Goal: Task Accomplishment & Management: Complete application form

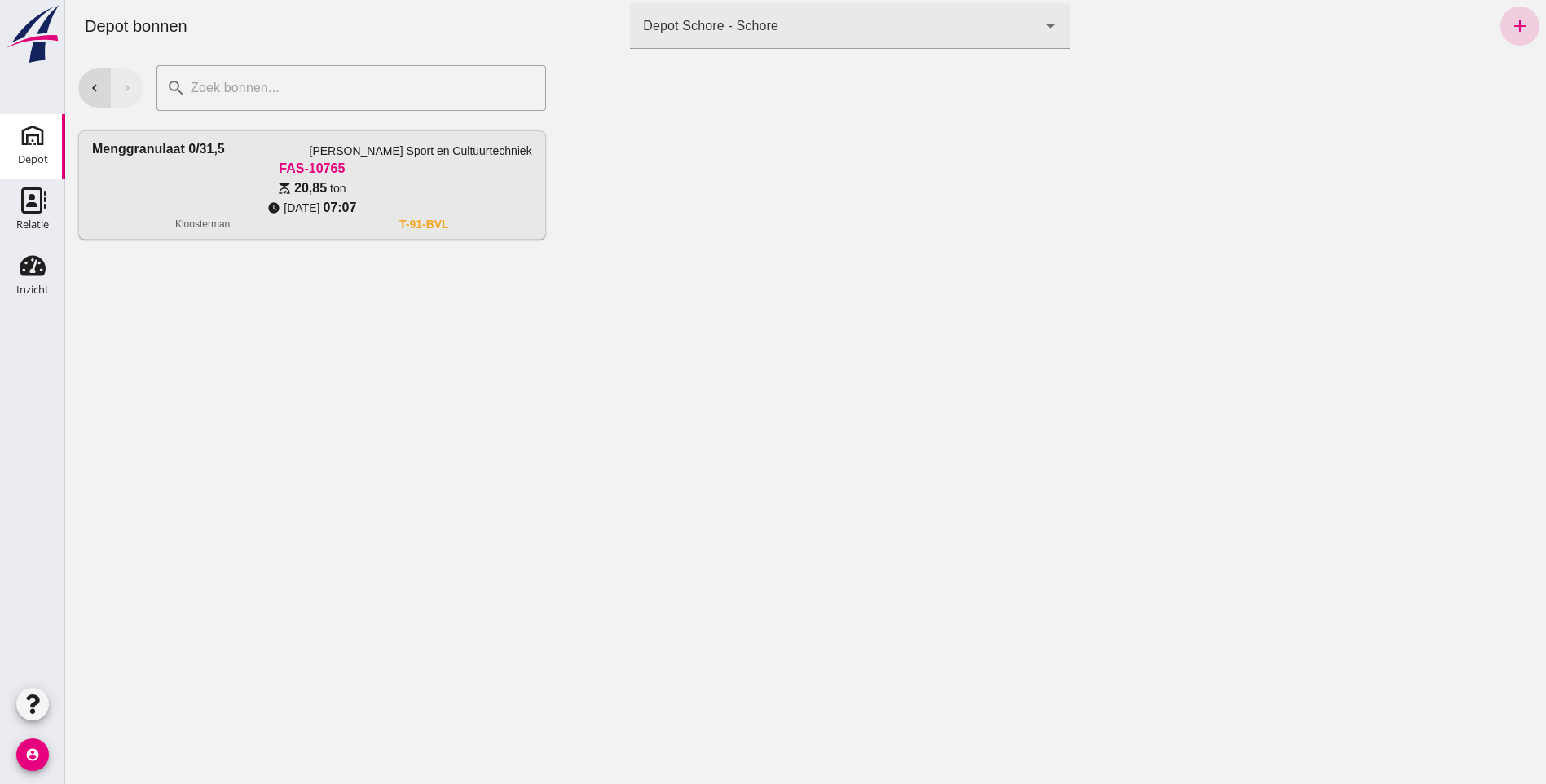
click at [1510, 24] on icon "add" at bounding box center [1520, 26] width 20 height 20
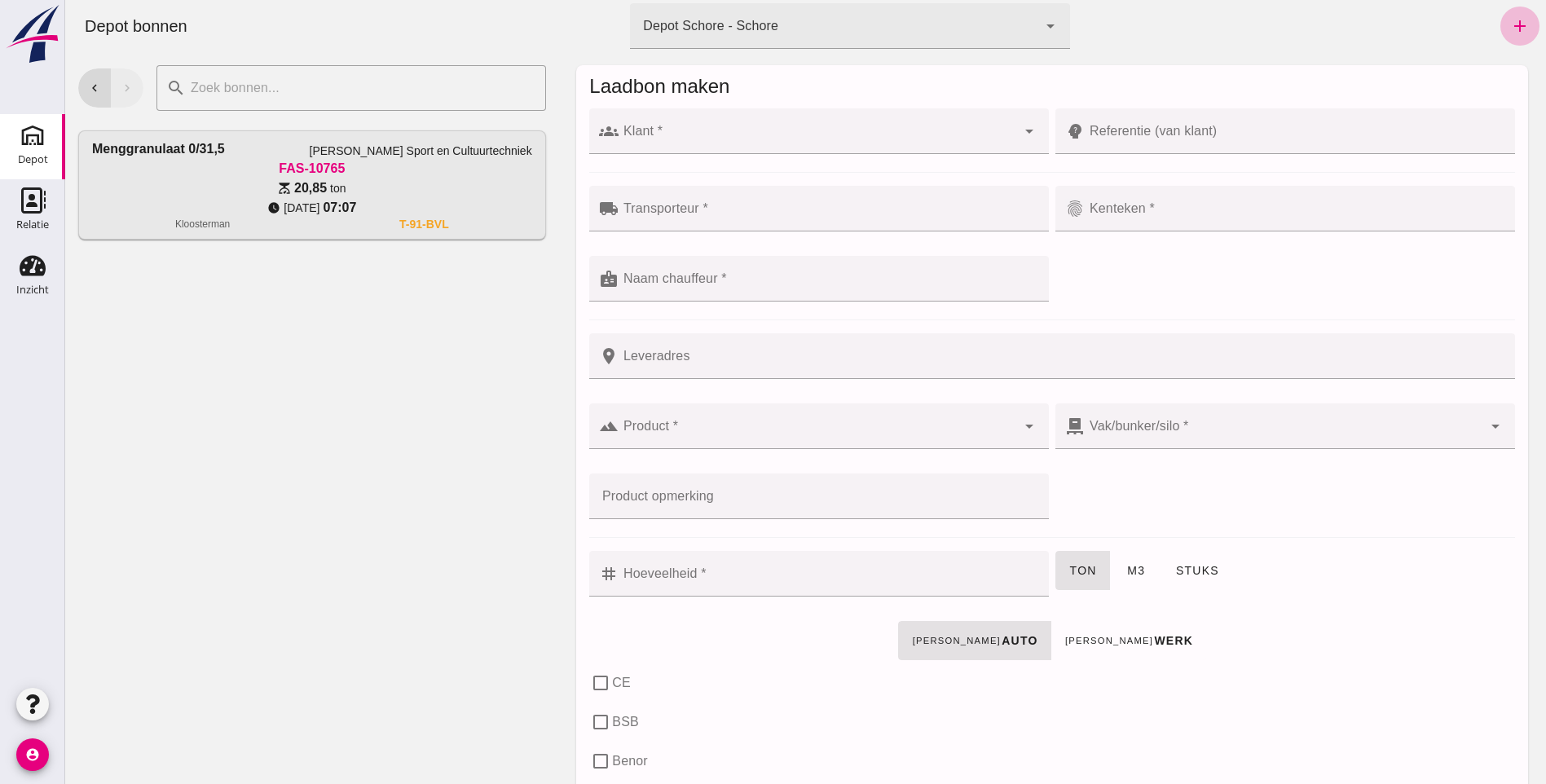
drag, startPoint x: 506, startPoint y: 469, endPoint x: 674, endPoint y: 196, distance: 320.6
drag, startPoint x: 674, startPoint y: 196, endPoint x: 725, endPoint y: 132, distance: 81.8
click at [724, 132] on input "Klant *" at bounding box center [817, 140] width 398 height 20
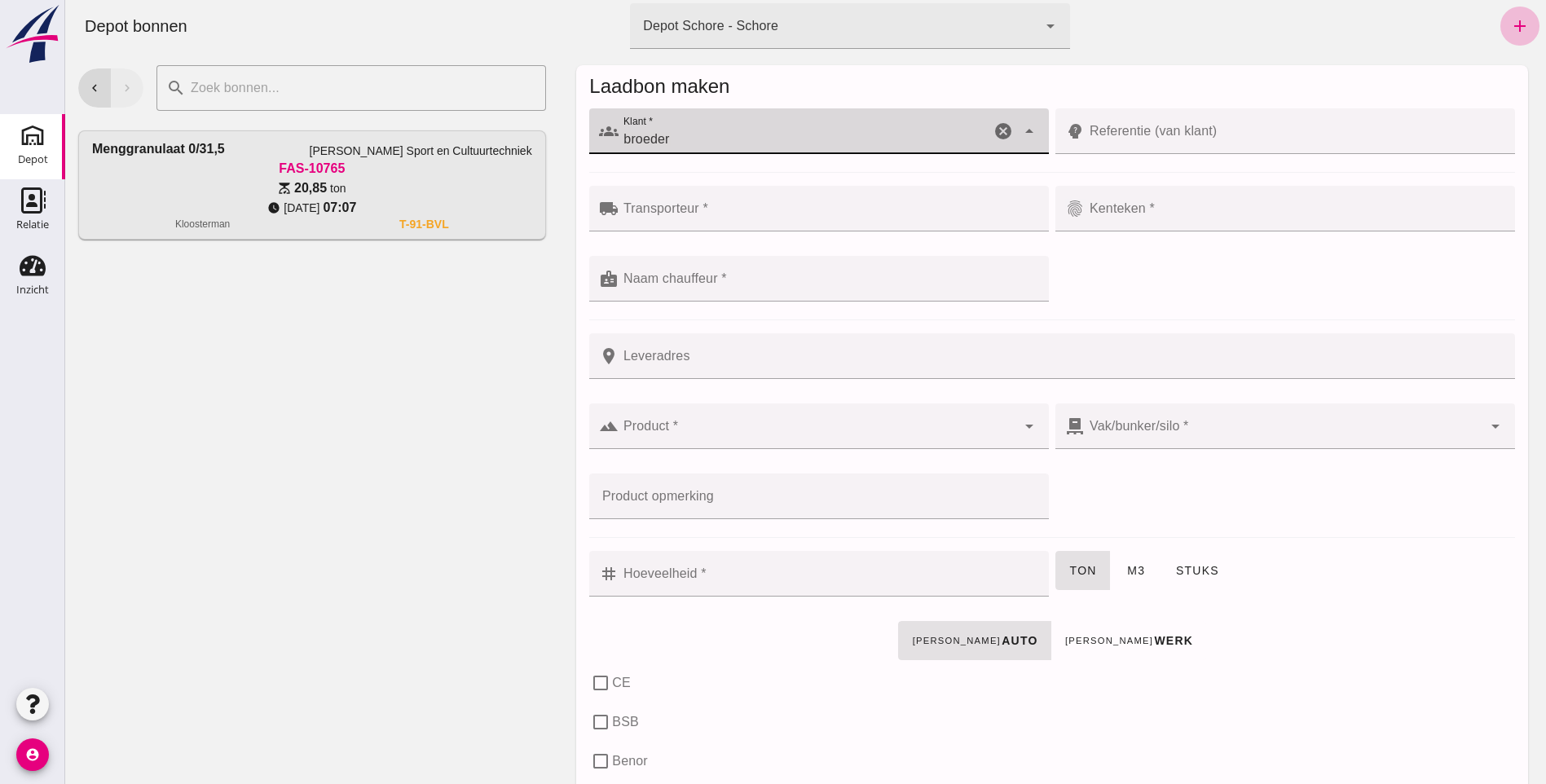
click at [1020, 133] on icon "arrow_drop_down" at bounding box center [1029, 131] width 20 height 20
type input "b"
type input "B"
click at [1023, 128] on icon "arrow_drop_down" at bounding box center [1029, 131] width 20 height 20
click at [959, 140] on input "Klant *" at bounding box center [817, 140] width 398 height 20
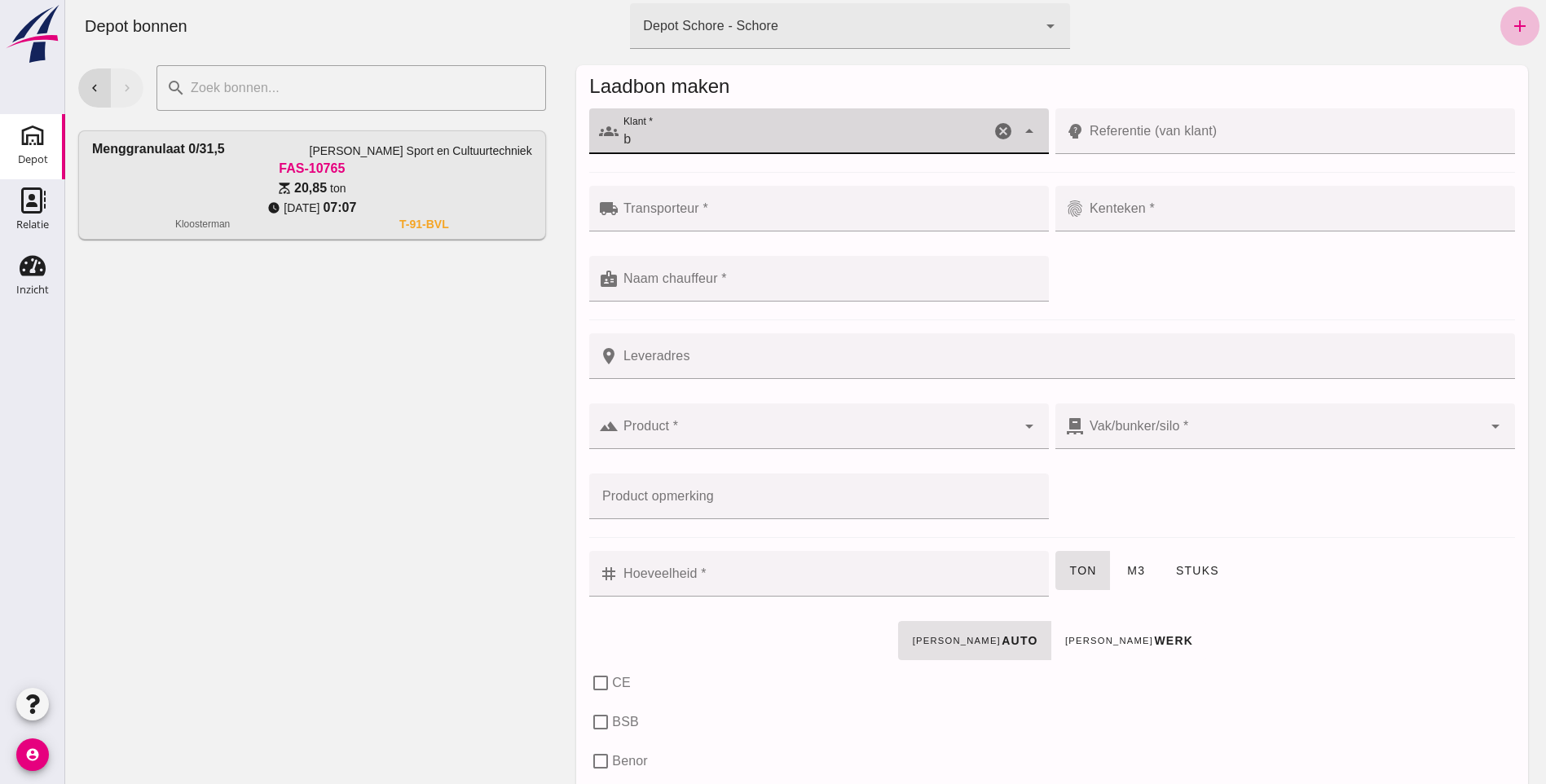
click at [1006, 130] on div "groups Klant * Klant * b cancel arrow_drop_down" at bounding box center [819, 131] width 460 height 45
click at [1026, 132] on icon "arrow_drop_down" at bounding box center [1029, 131] width 20 height 20
click at [1019, 128] on icon "arrow_drop_down" at bounding box center [1029, 131] width 20 height 20
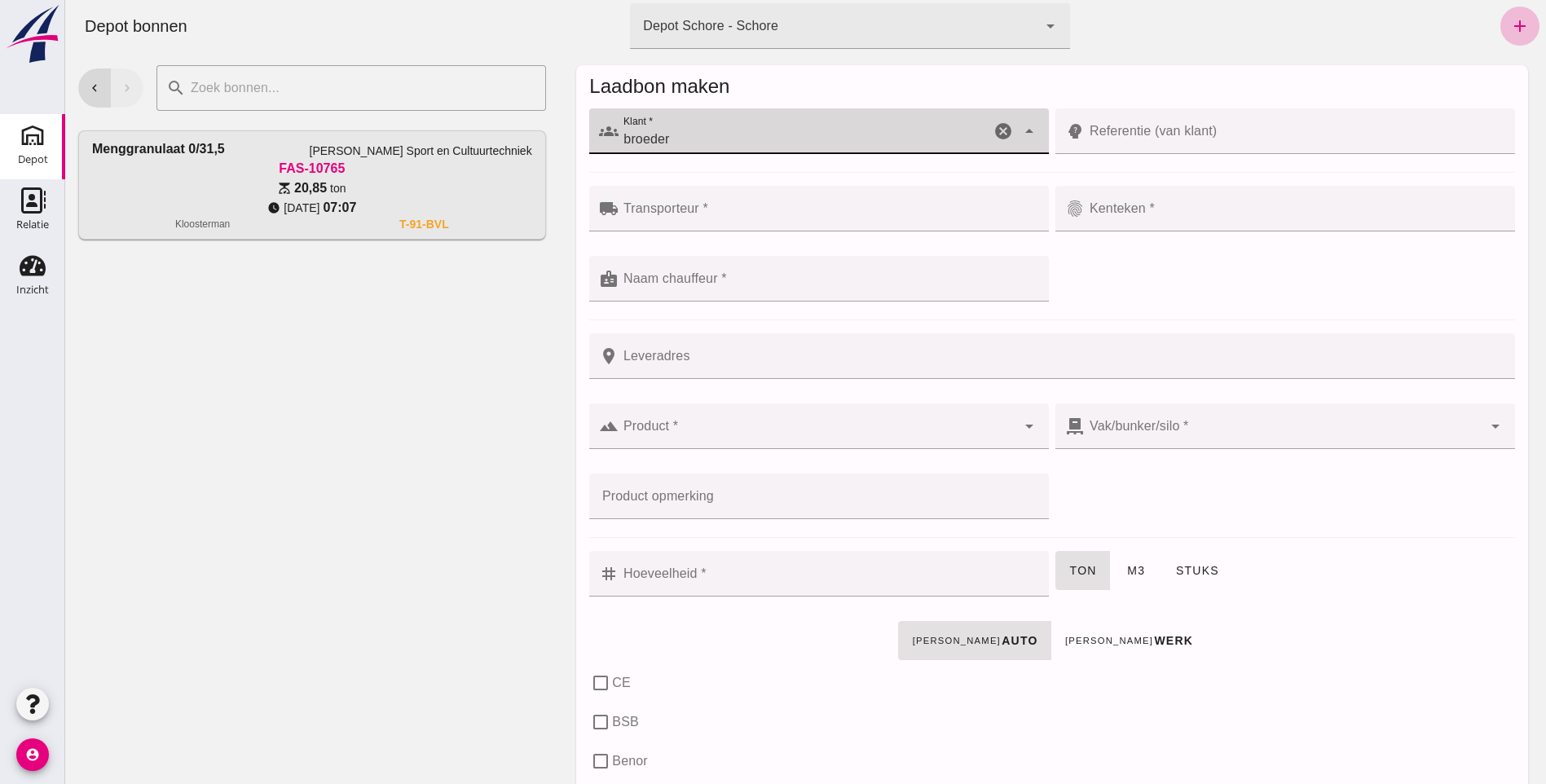
type input "broeder"
click at [865, 222] on input "Transporteur *" at bounding box center [829, 217] width 421 height 20
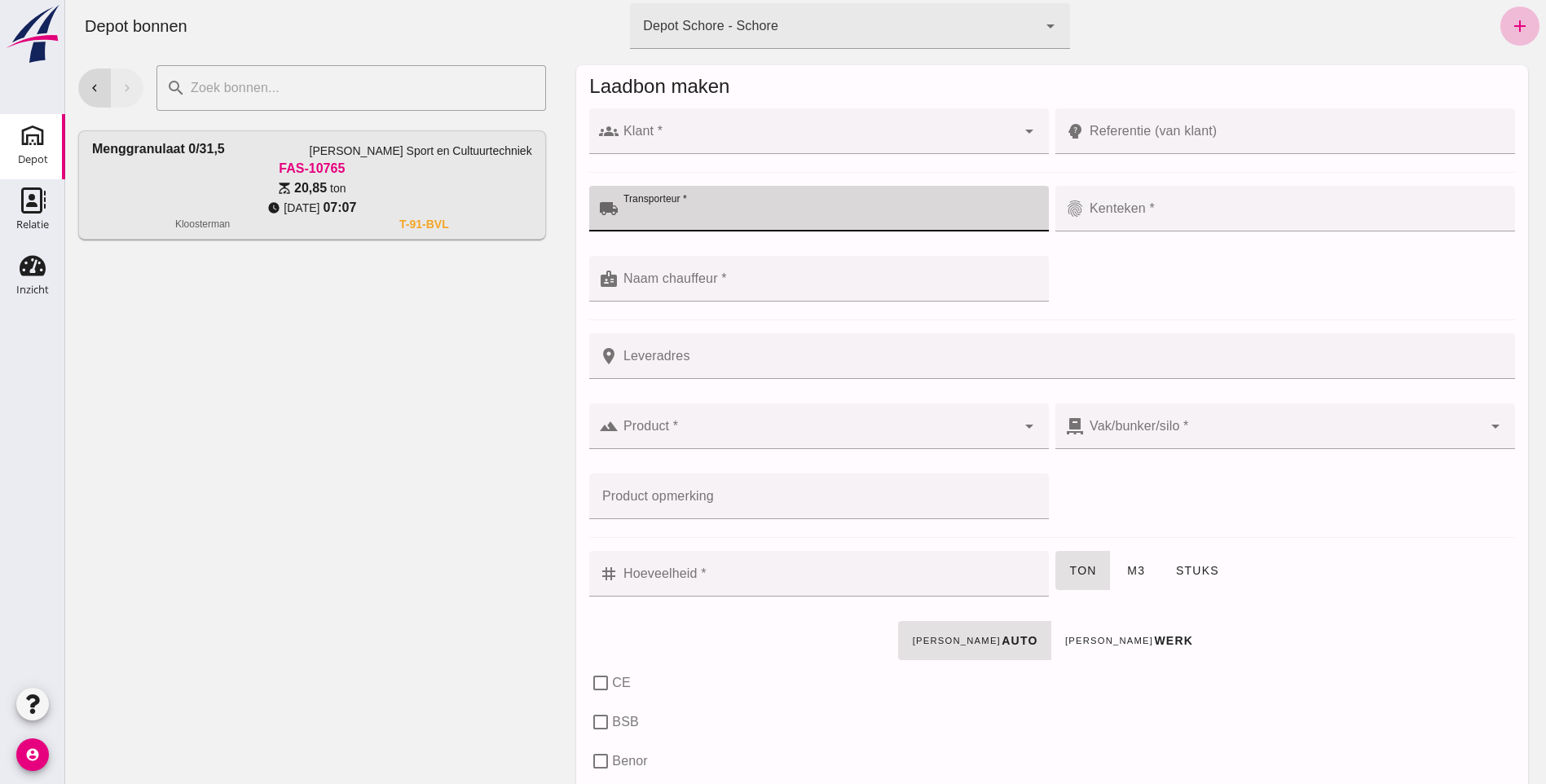
click at [711, 145] on input "Klant *" at bounding box center [817, 140] width 398 height 20
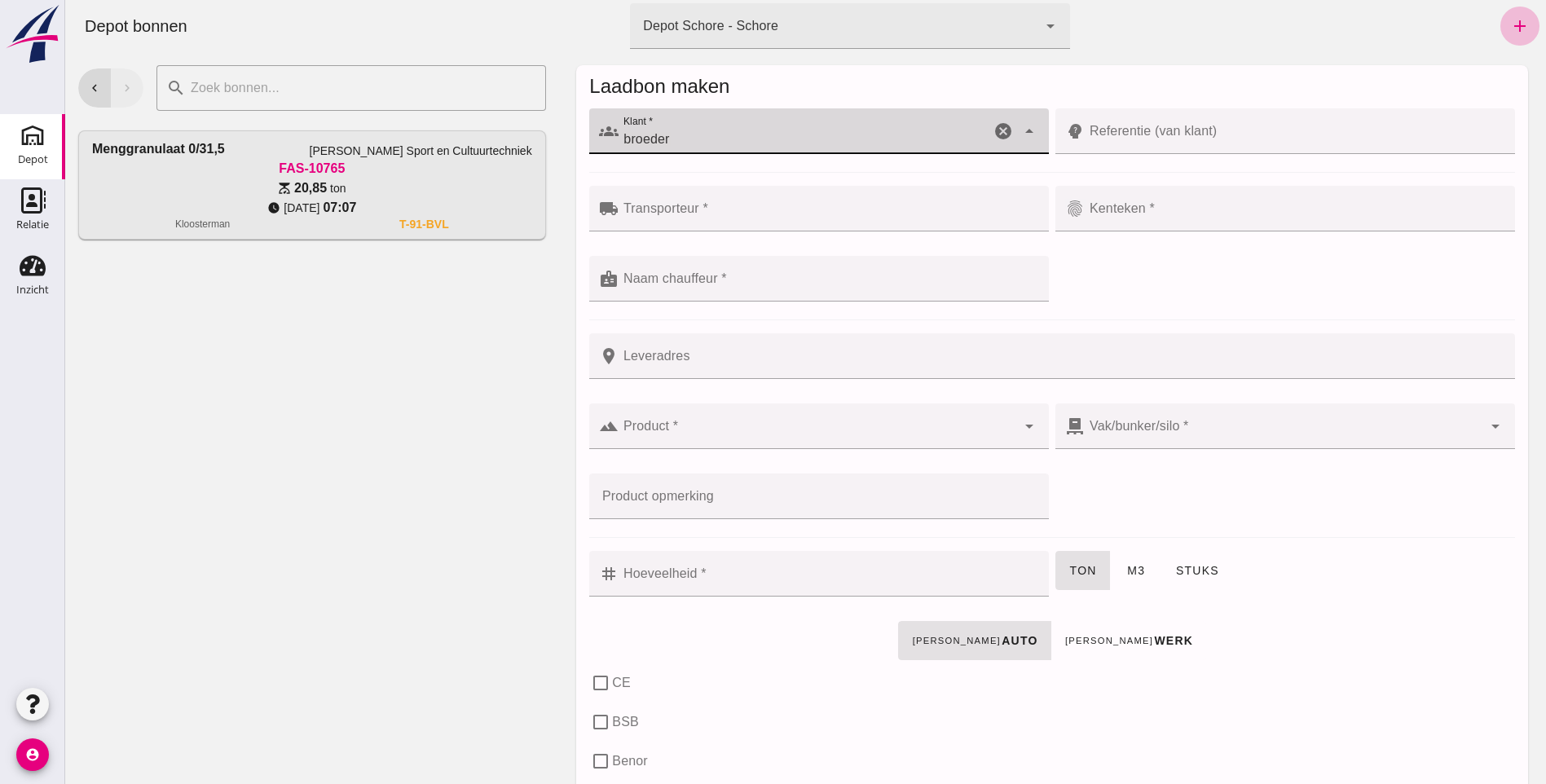
type input "broeder"
click at [920, 159] on div at bounding box center [819, 163] width 460 height 18
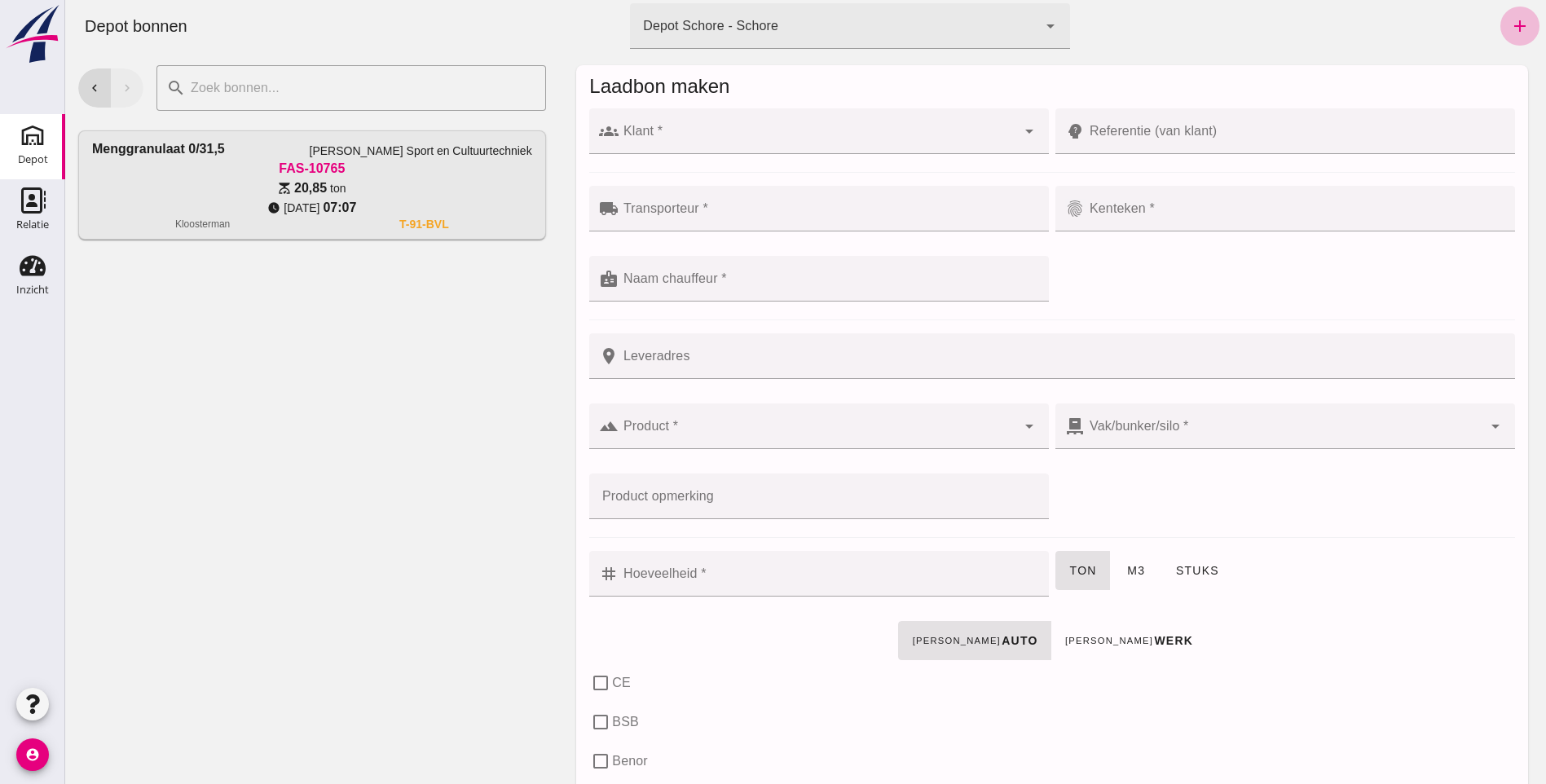
click at [713, 141] on input "Klant *" at bounding box center [817, 140] width 398 height 20
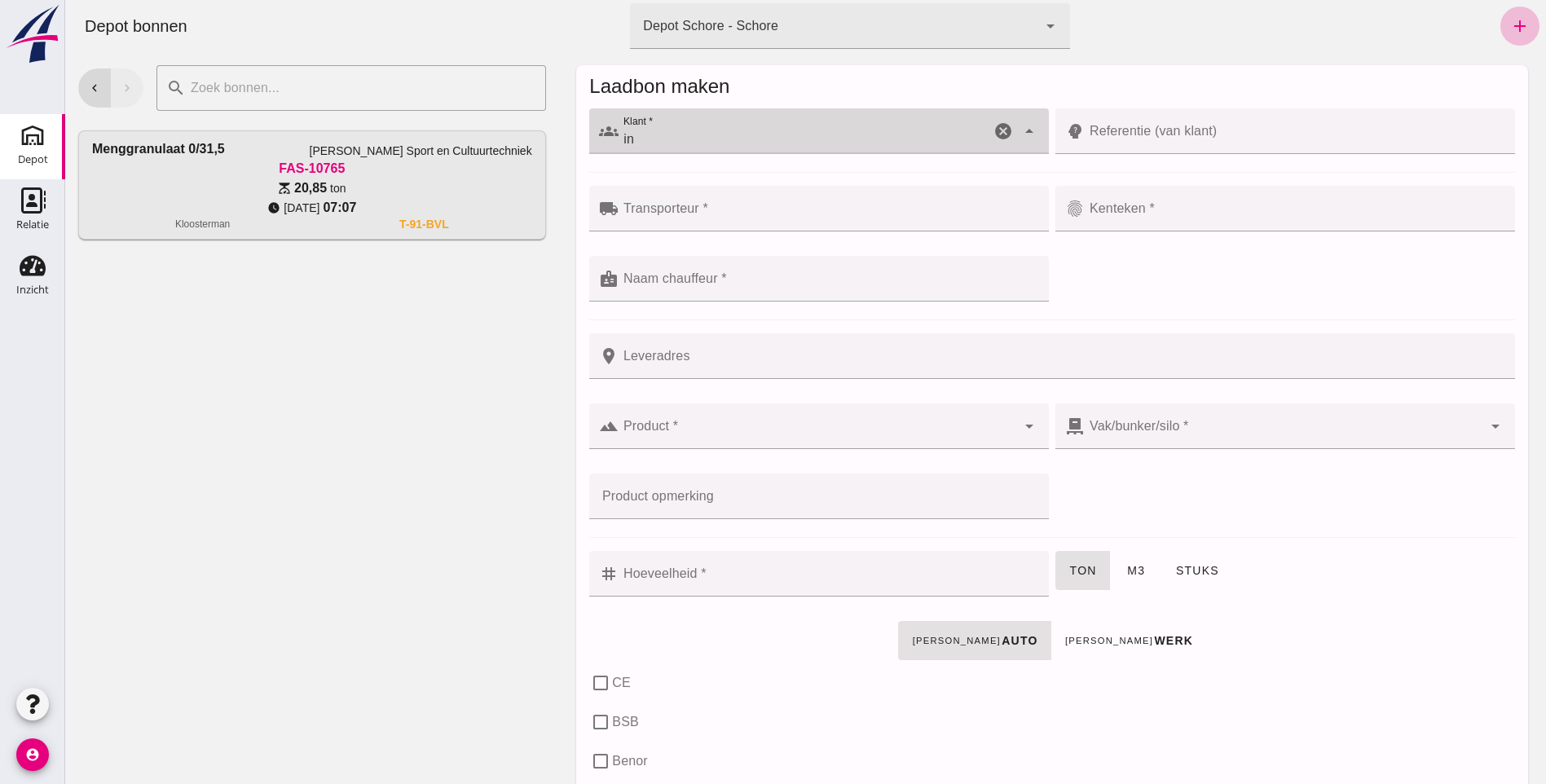
type input "i"
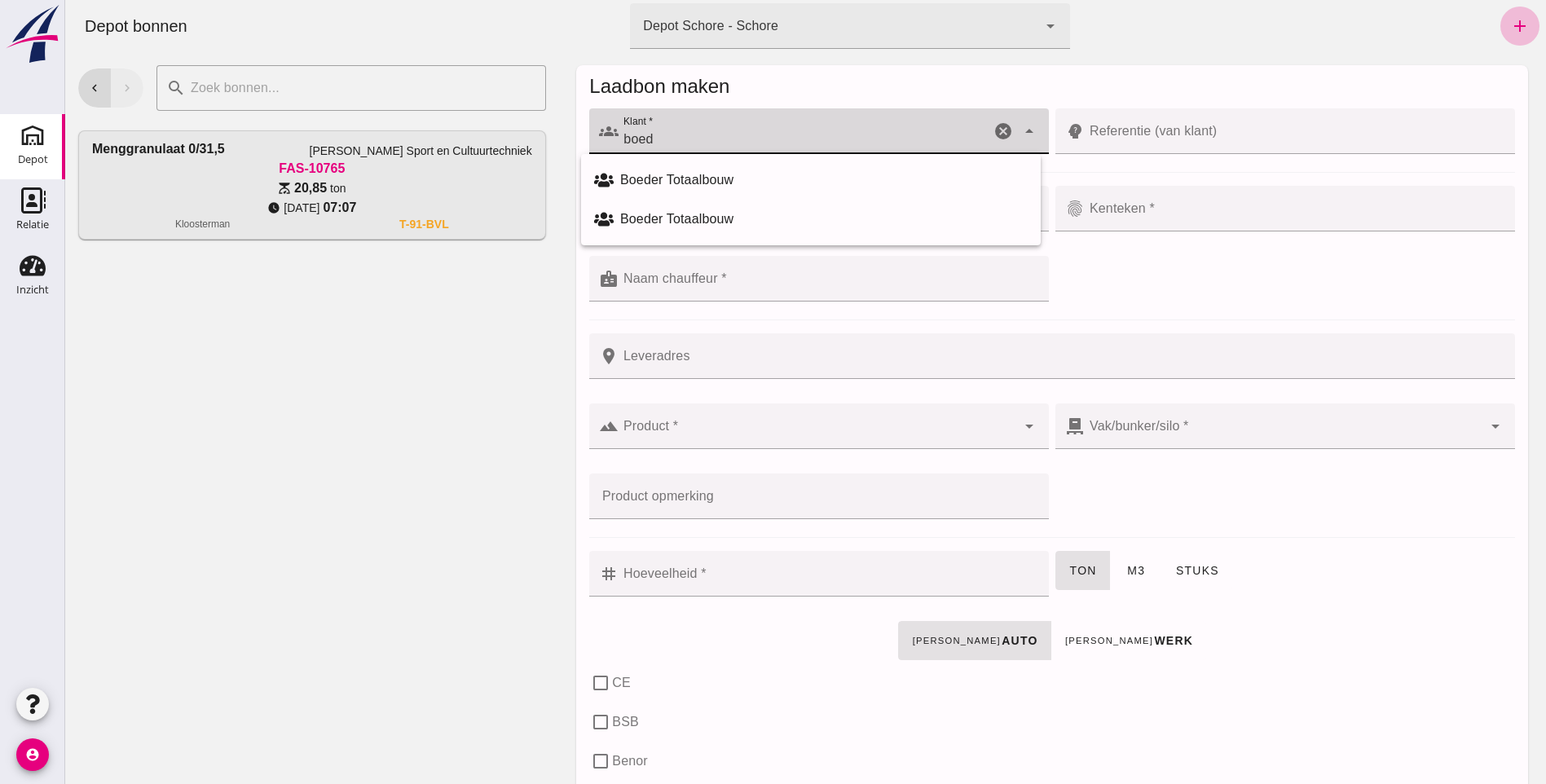
type input "Boeder Totaalbouw"
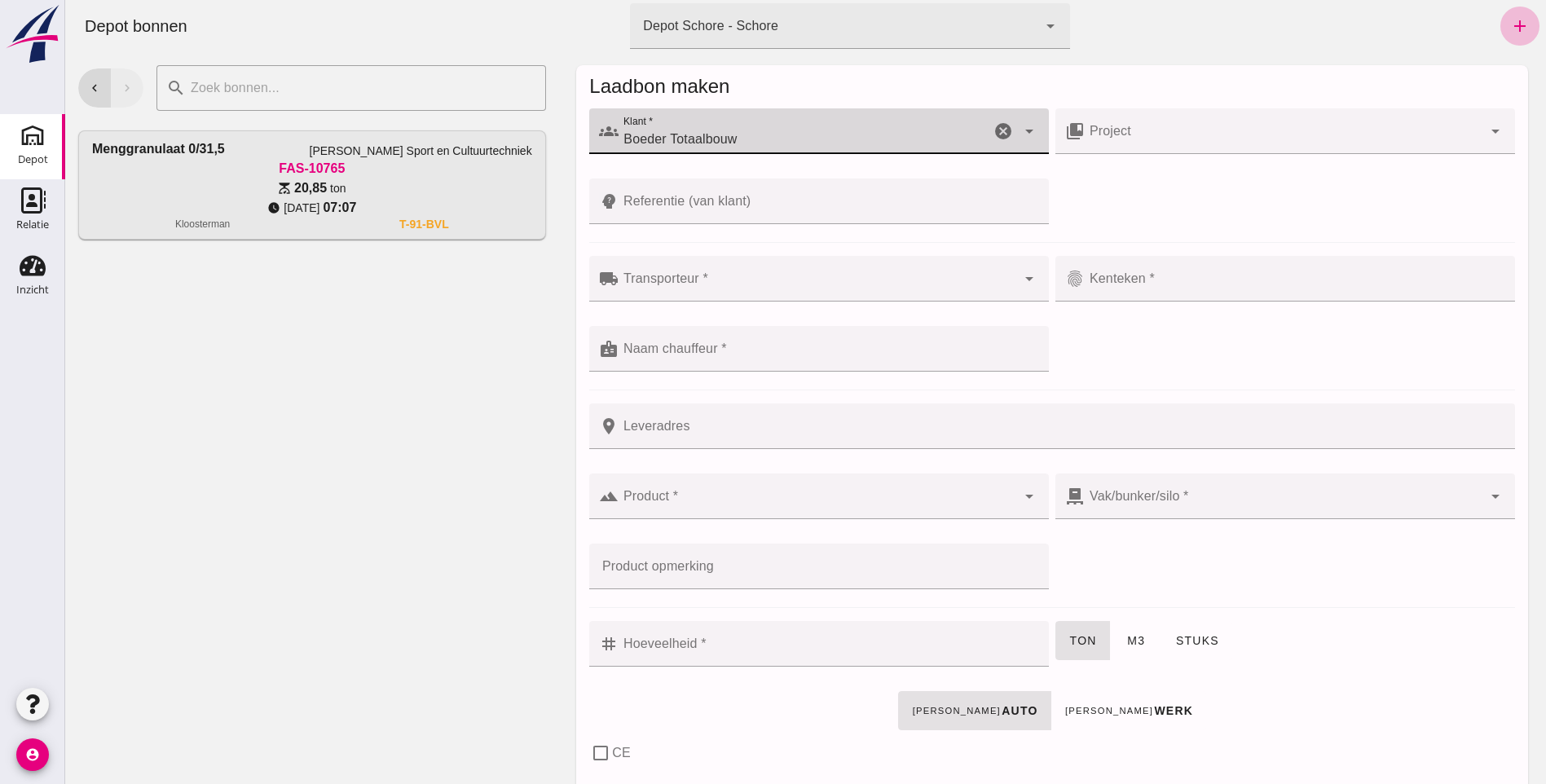
click at [685, 286] on input "Transporteur *" at bounding box center [817, 287] width 398 height 20
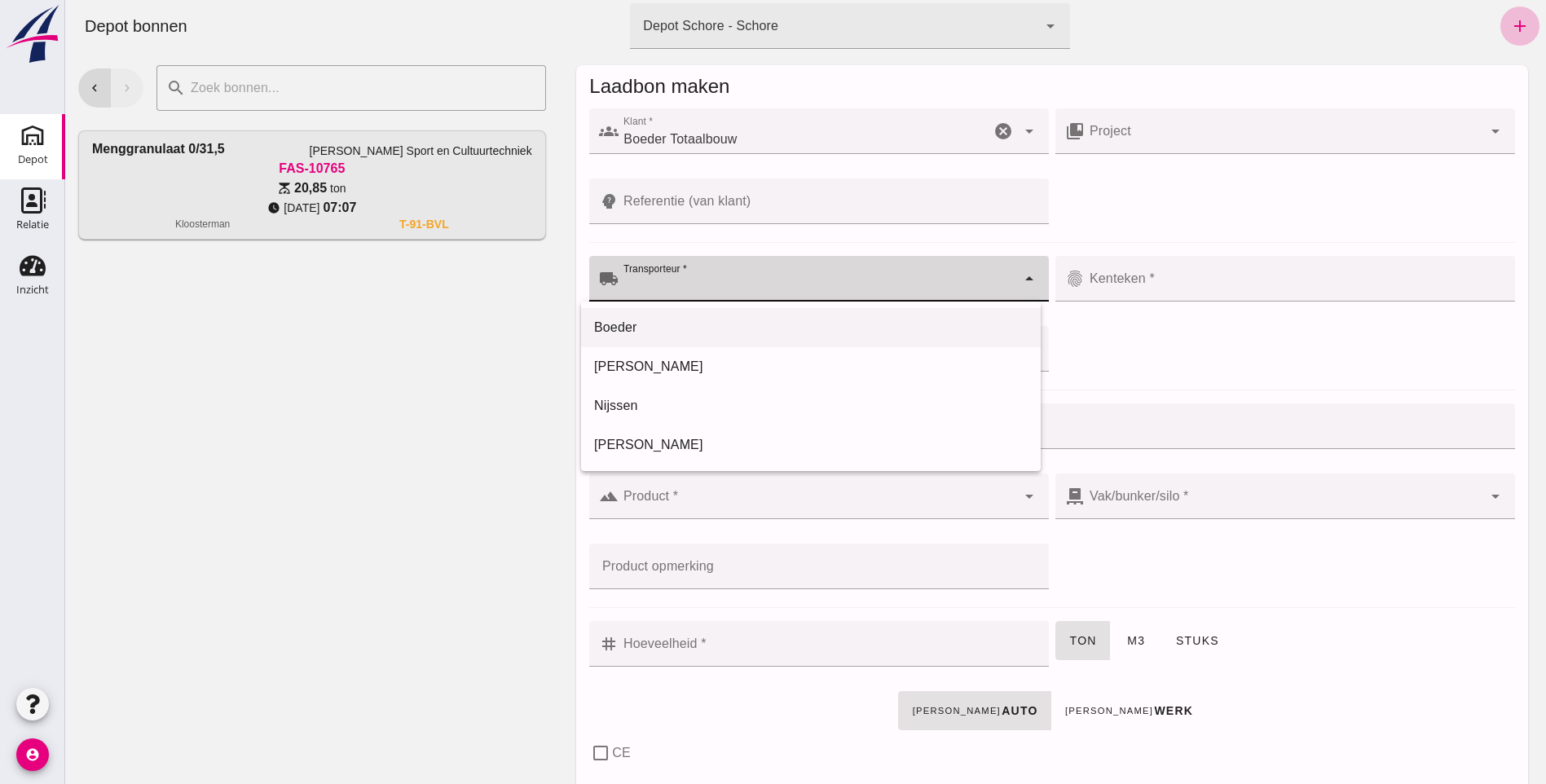
click at [664, 333] on div "Boeder" at bounding box center [811, 328] width 433 height 20
type input "Boeder"
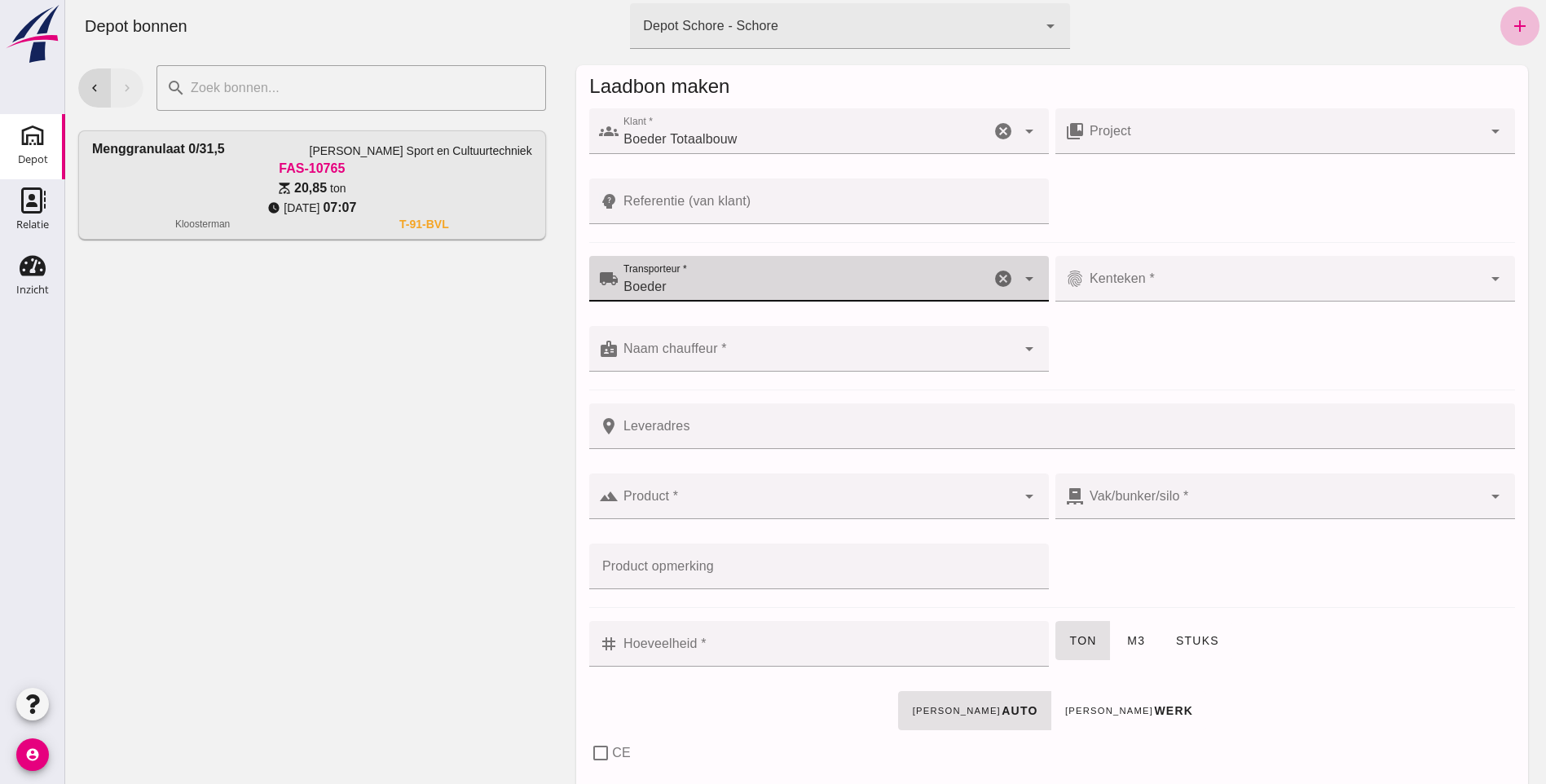
click at [725, 352] on input "Naam chauffeur *" at bounding box center [817, 357] width 398 height 20
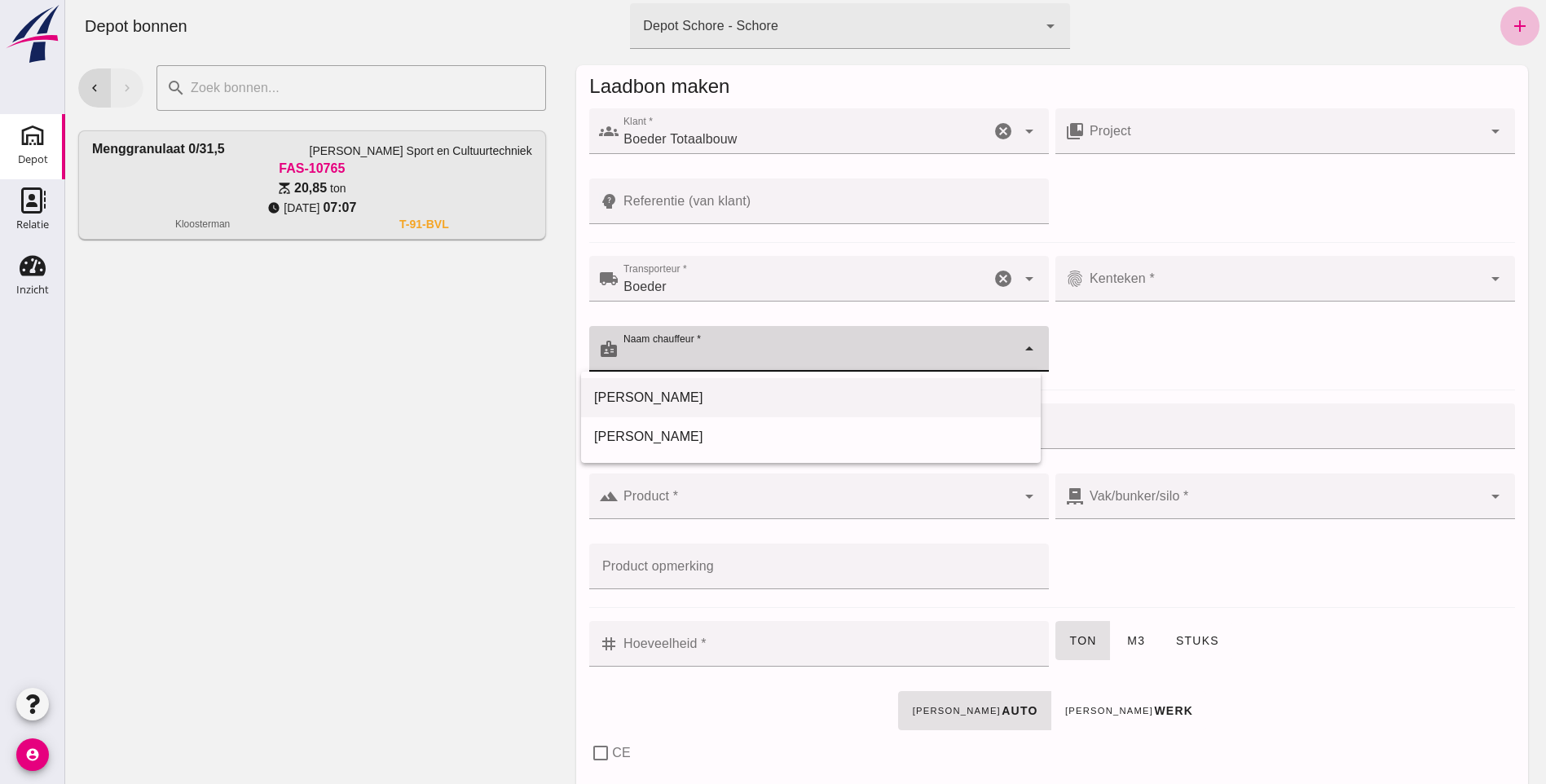
click at [673, 409] on div "[PERSON_NAME]" at bounding box center [811, 397] width 460 height 39
type input "[PERSON_NAME]"
click at [1139, 291] on input "Kenteken *" at bounding box center [1283, 287] width 398 height 20
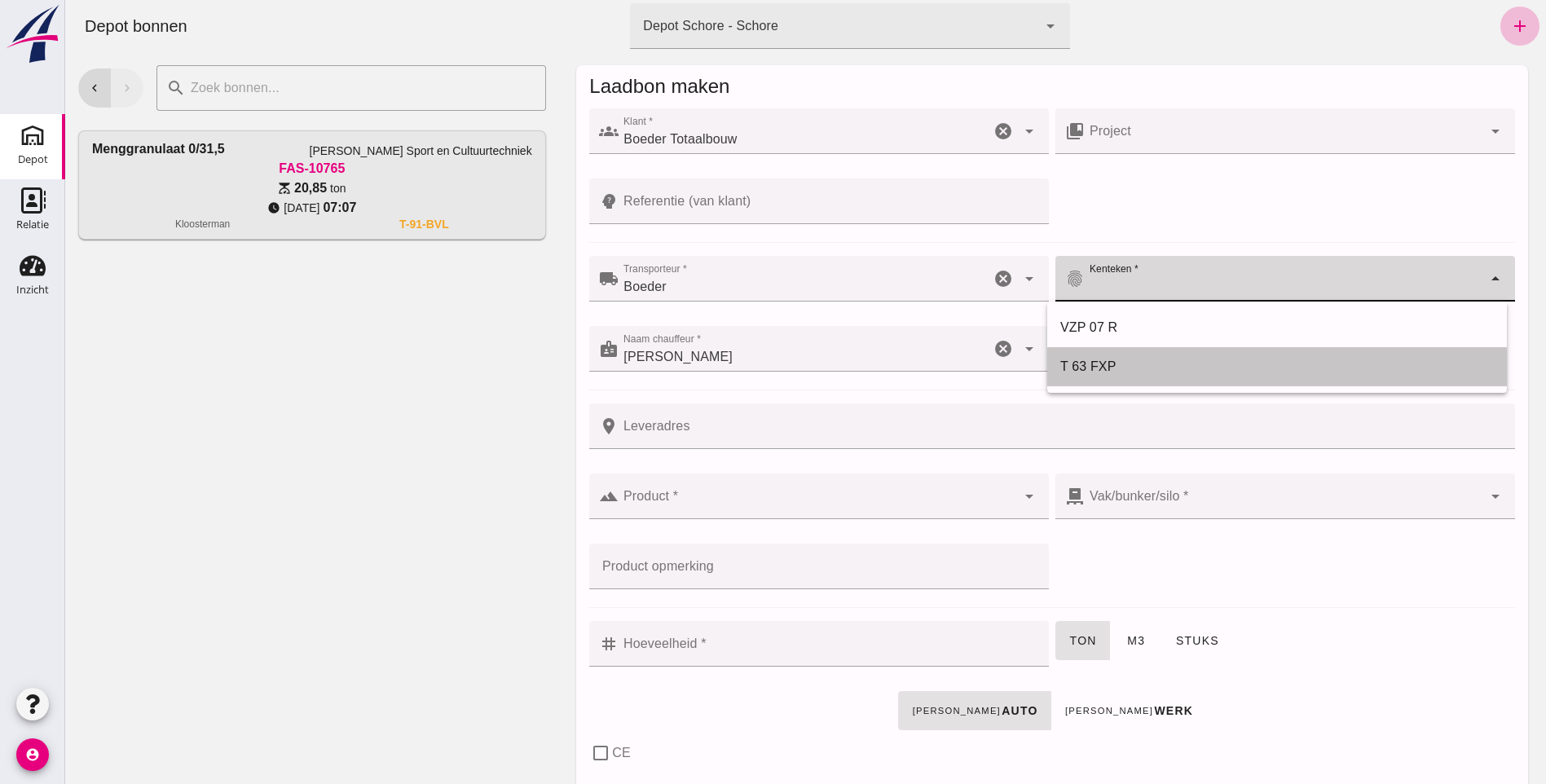
click at [1113, 350] on div "T 63 FXP" at bounding box center [1277, 366] width 460 height 39
type input "T 63 FXP"
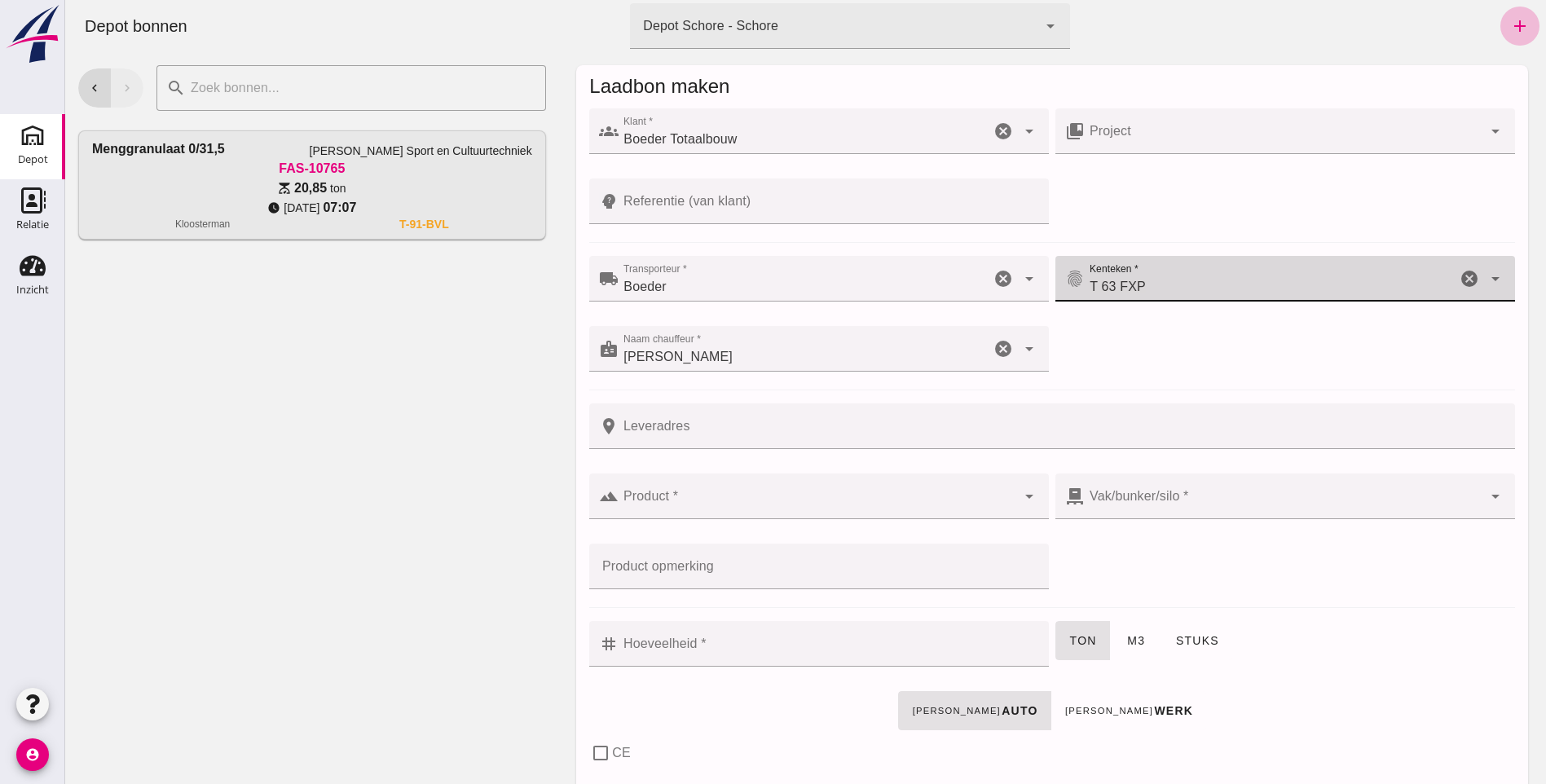
drag, startPoint x: 672, startPoint y: 494, endPoint x: 680, endPoint y: 497, distance: 8.5
click at [672, 494] on div at bounding box center [817, 496] width 398 height 45
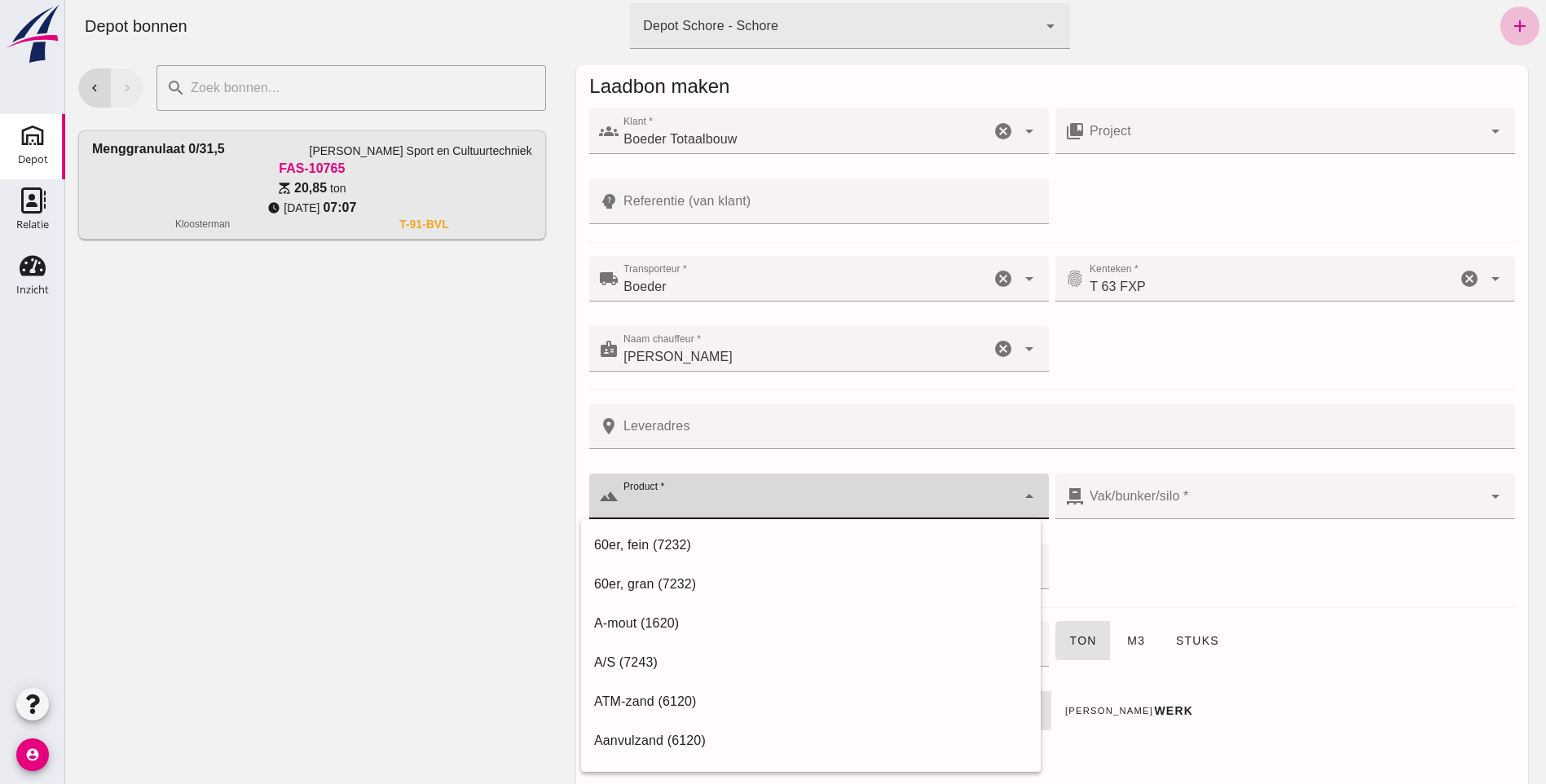
click at [462, 510] on div "chevron_left chevron_right search cancel Menggranulaat 0/31,5 Van Kessel Sport …" at bounding box center [312, 418] width 494 height 731
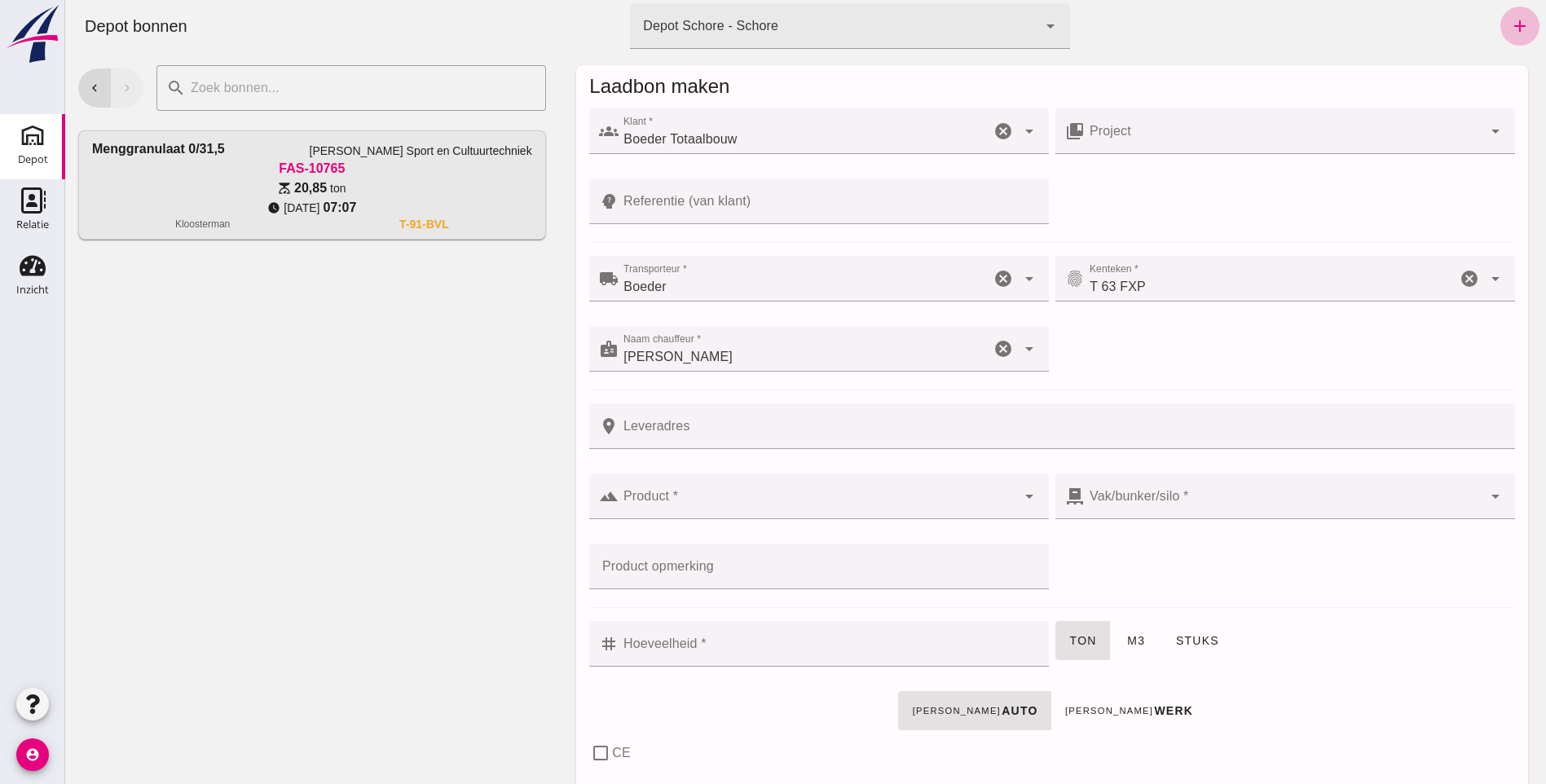
click at [636, 498] on input "Product *" at bounding box center [817, 505] width 398 height 20
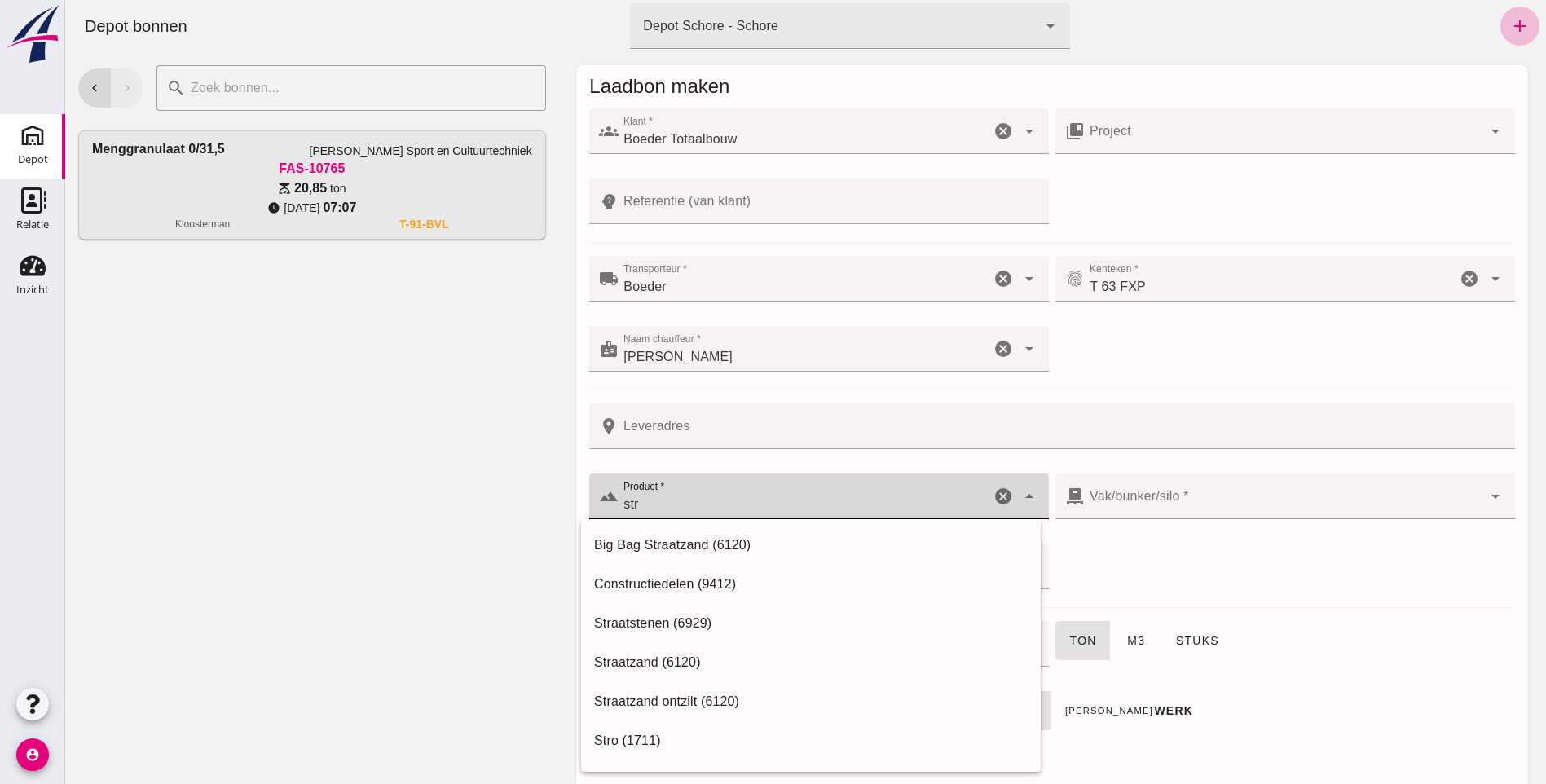
type input "Straatzand (6120)"
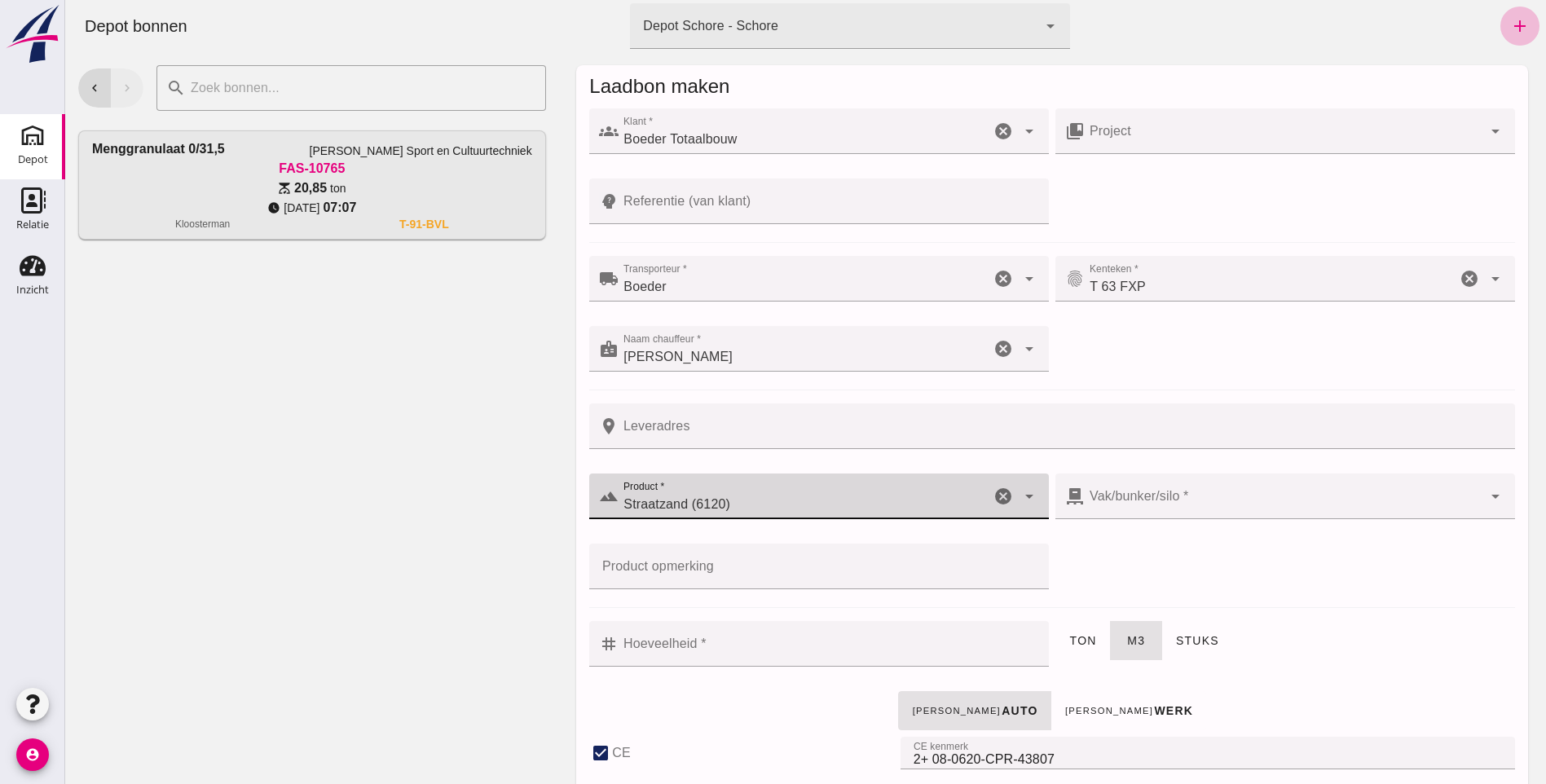
type input "283"
checkbox input "true"
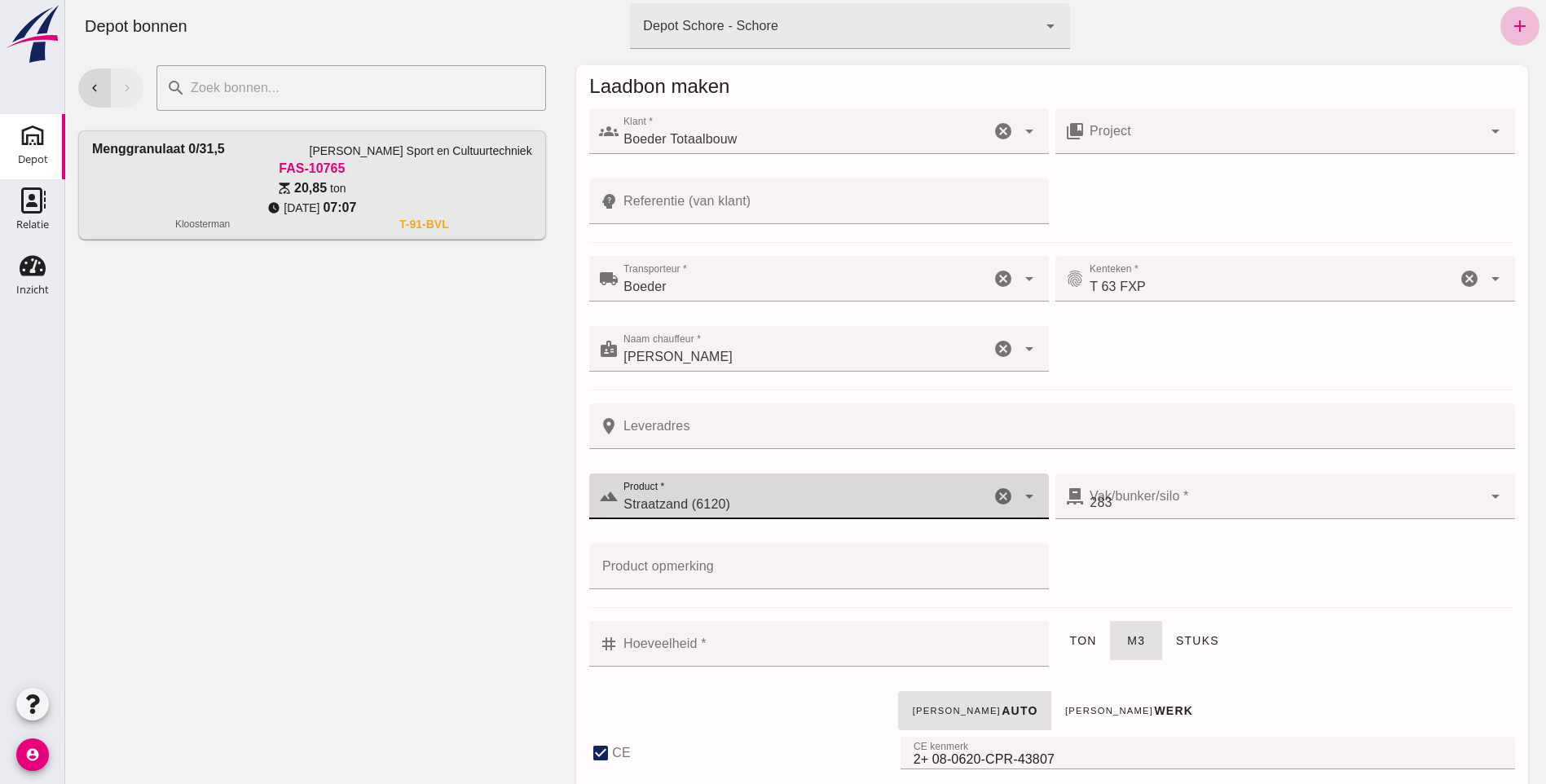
type input "40"
checkbox input "true"
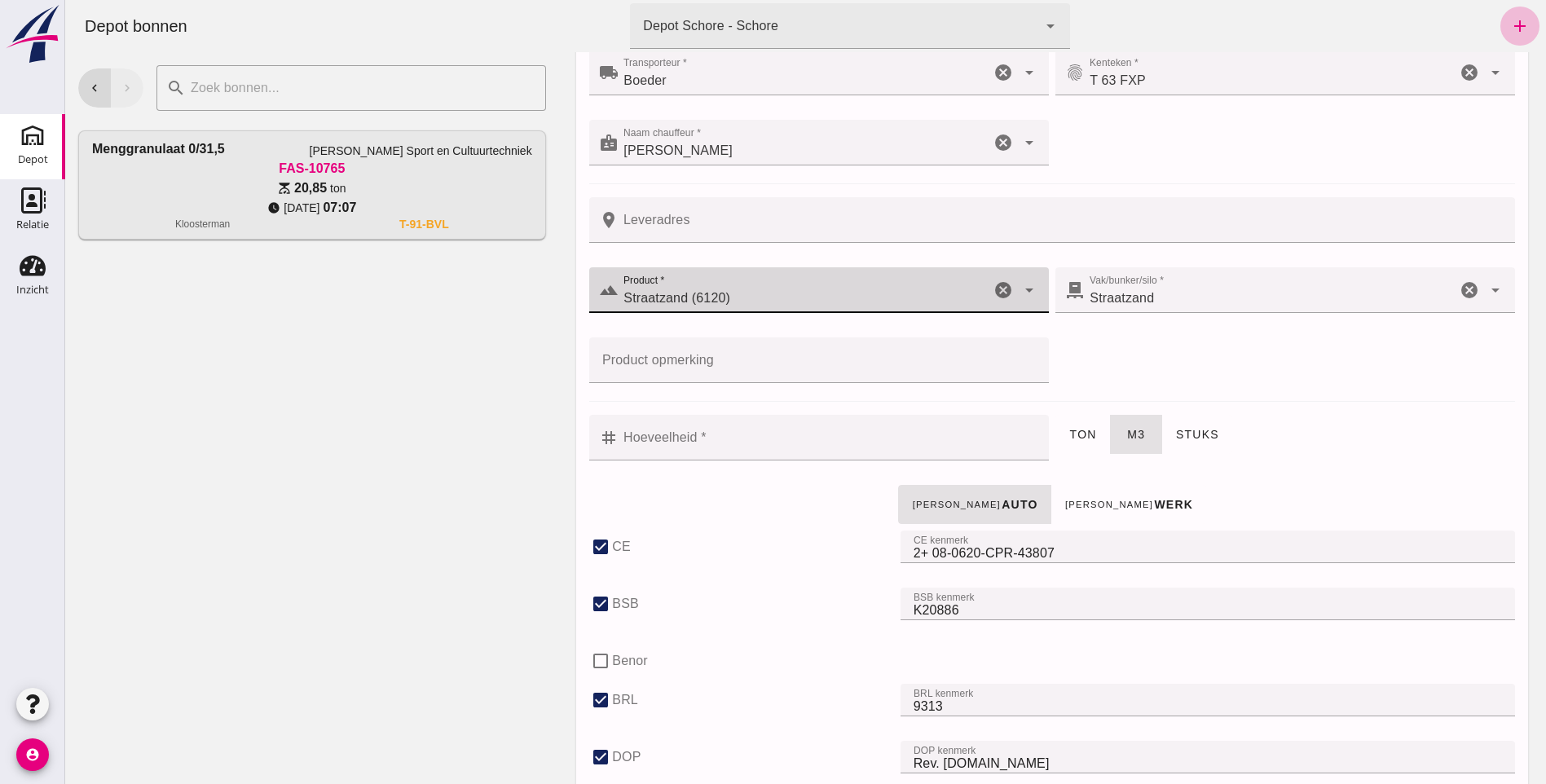
scroll to position [82, 0]
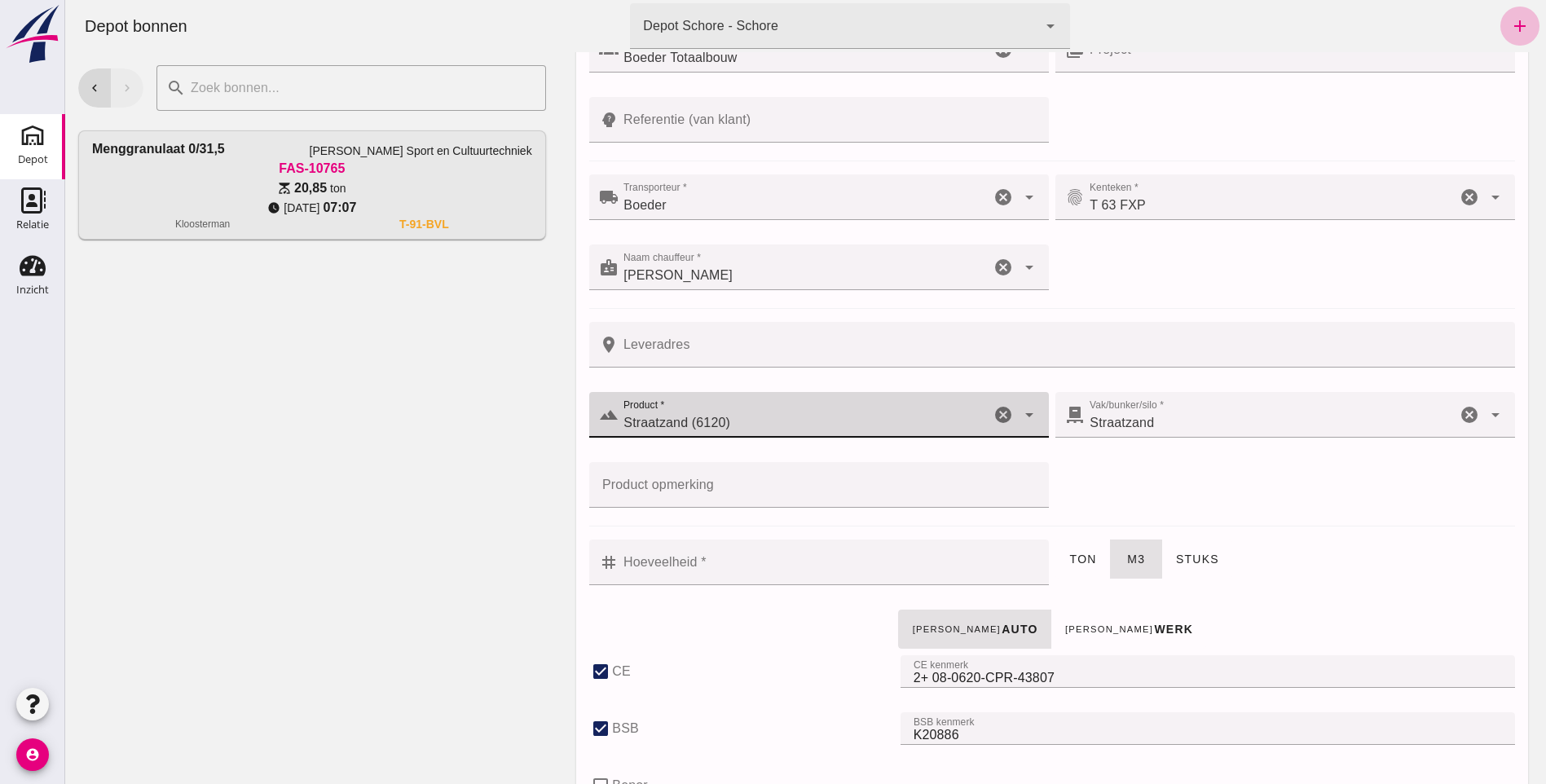
click at [808, 574] on input "Hoeveelheid *" at bounding box center [829, 562] width 421 height 45
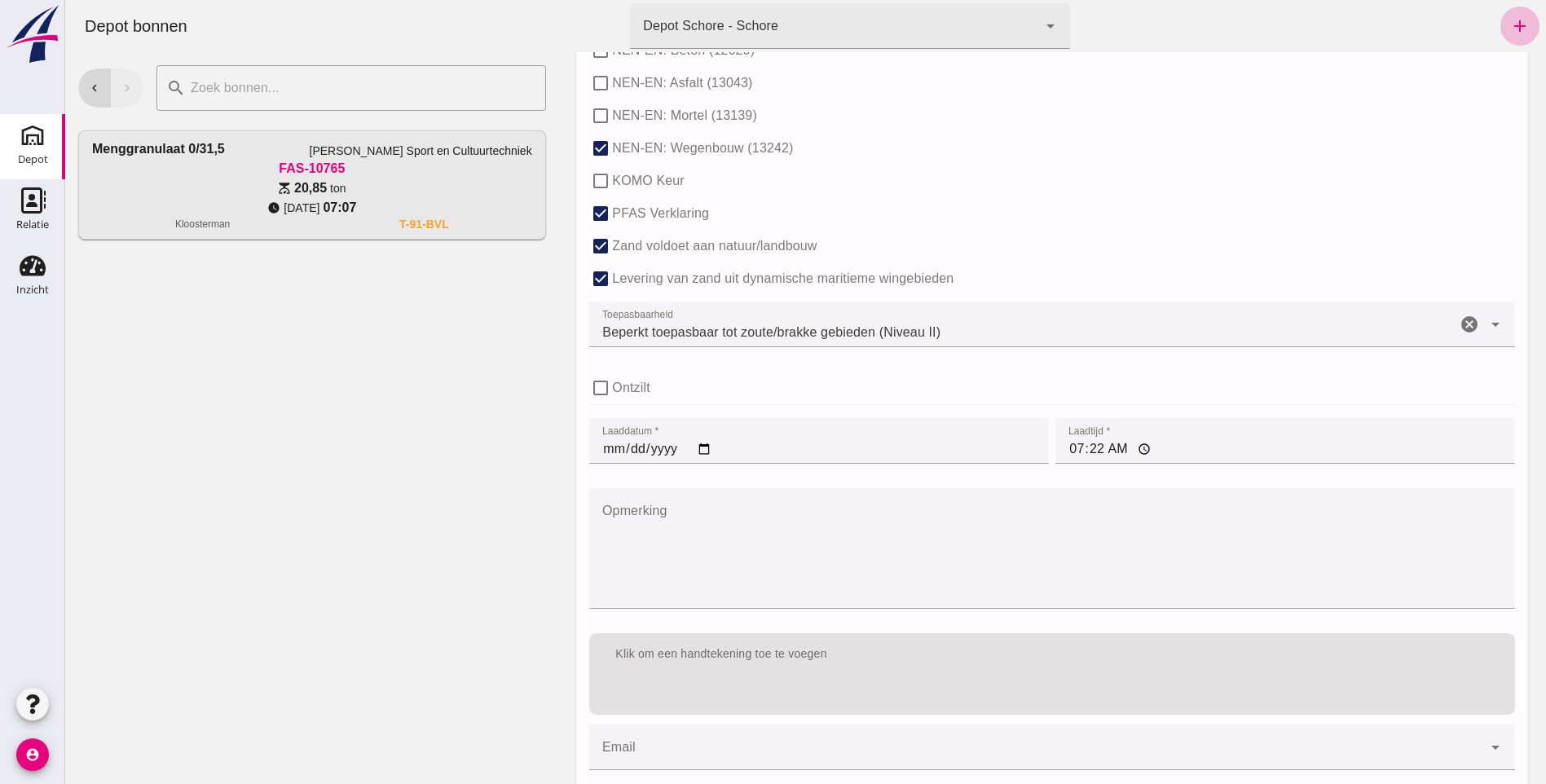
scroll to position [1041, 0]
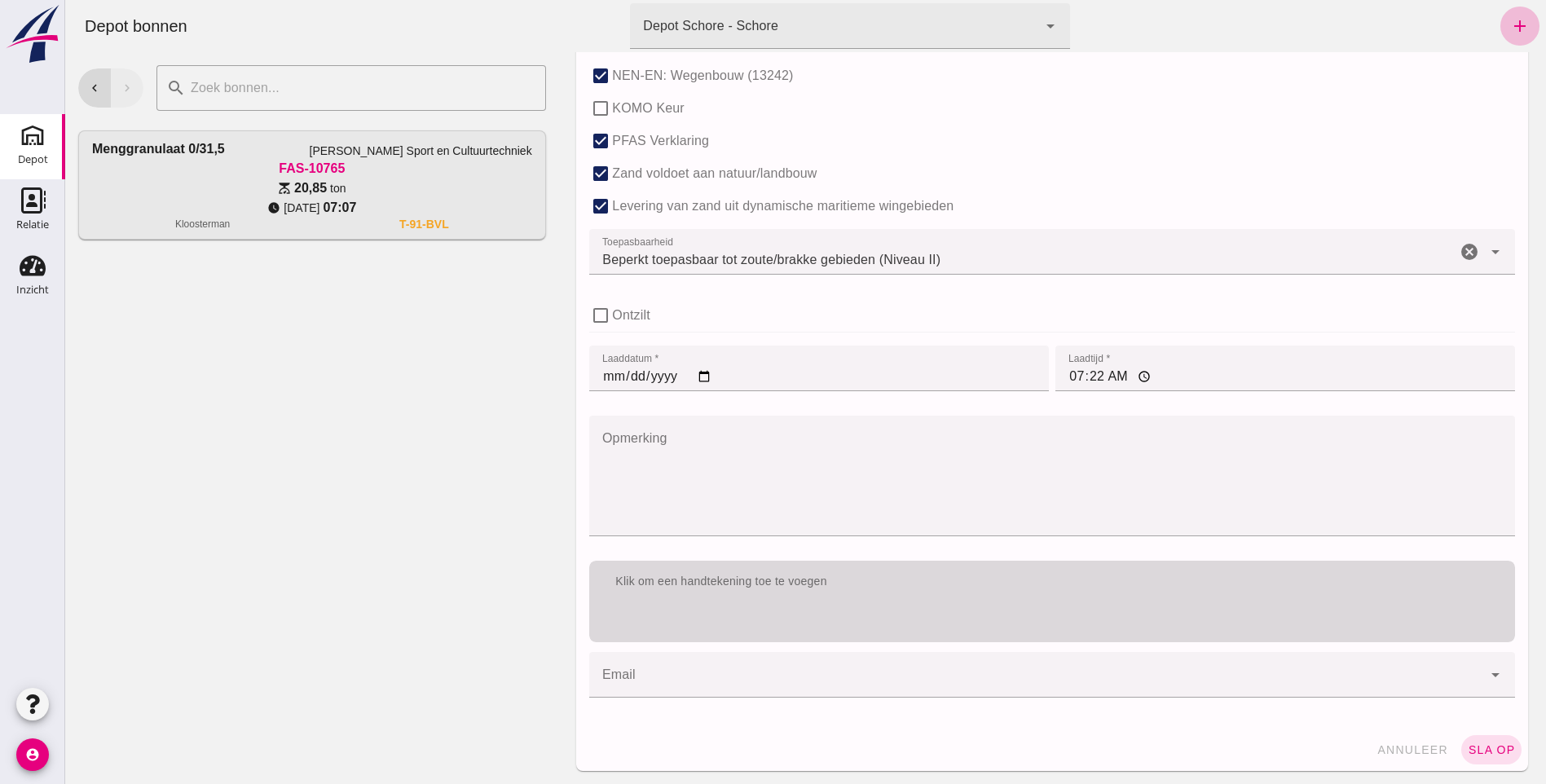
type input "7"
click at [845, 612] on div "Klik om een handtekening toe te voegen" at bounding box center [1052, 601] width 926 height 82
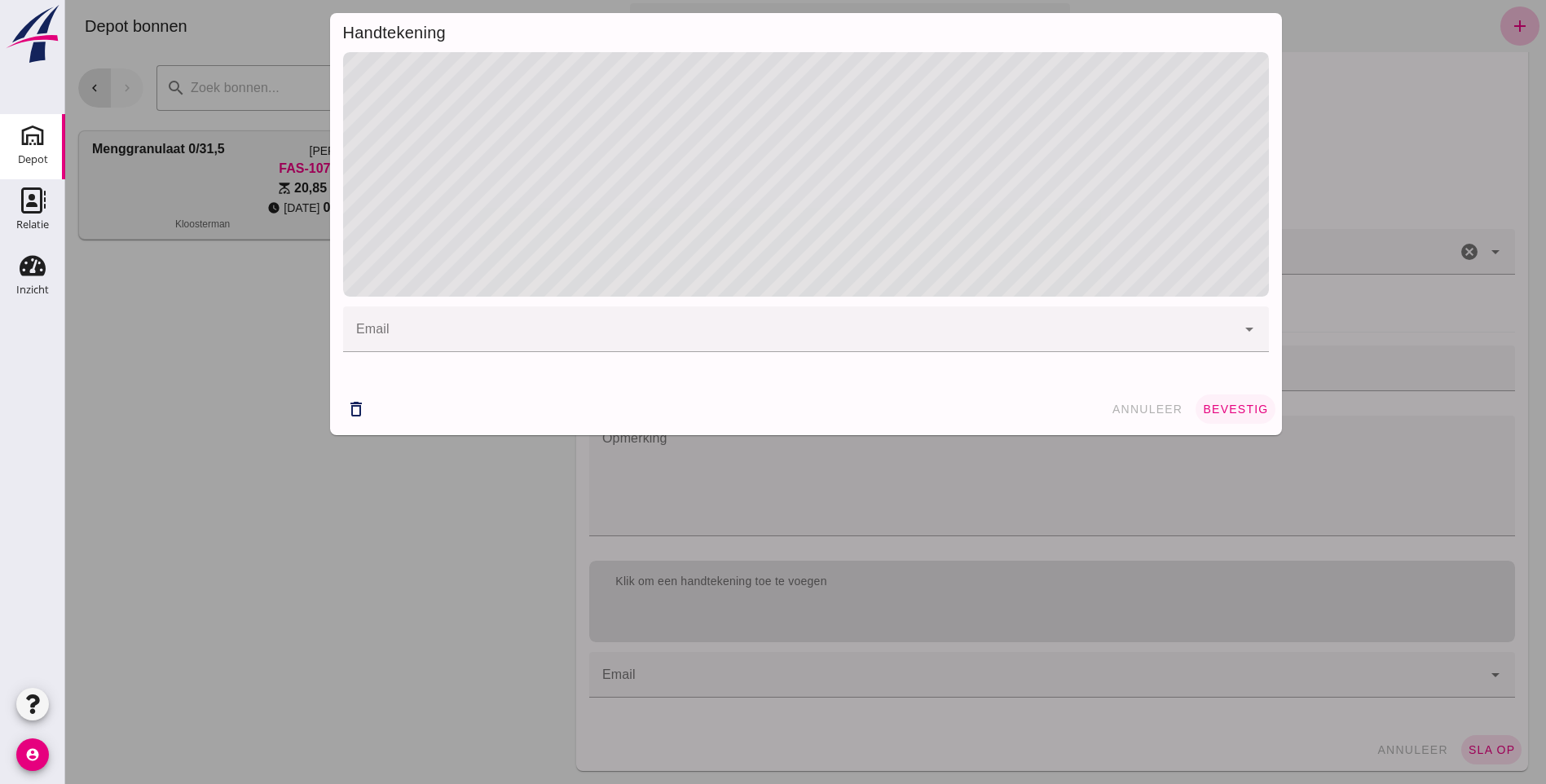
click at [1219, 402] on span "bevestig" at bounding box center [1235, 409] width 66 height 13
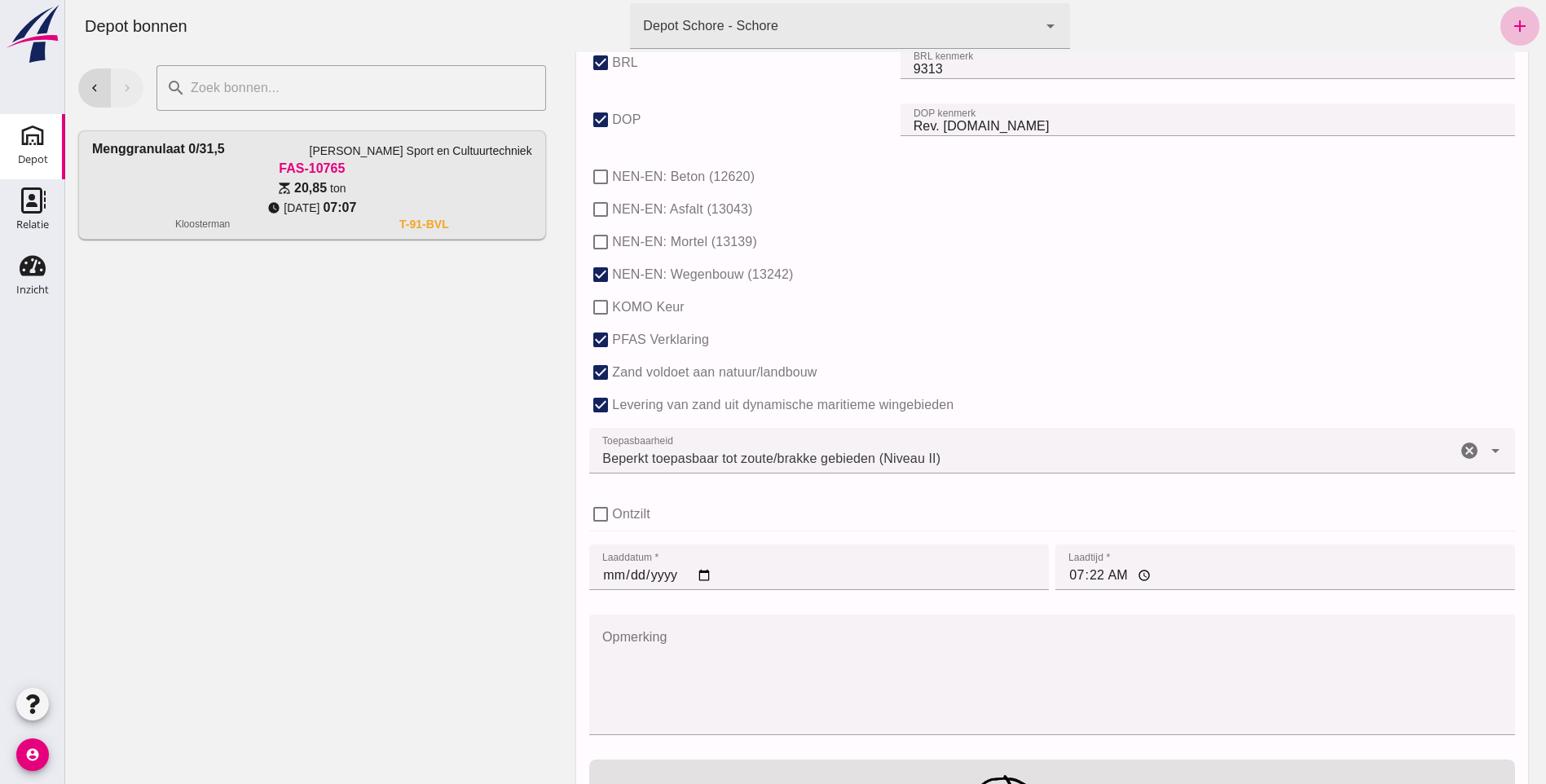
scroll to position [798, 0]
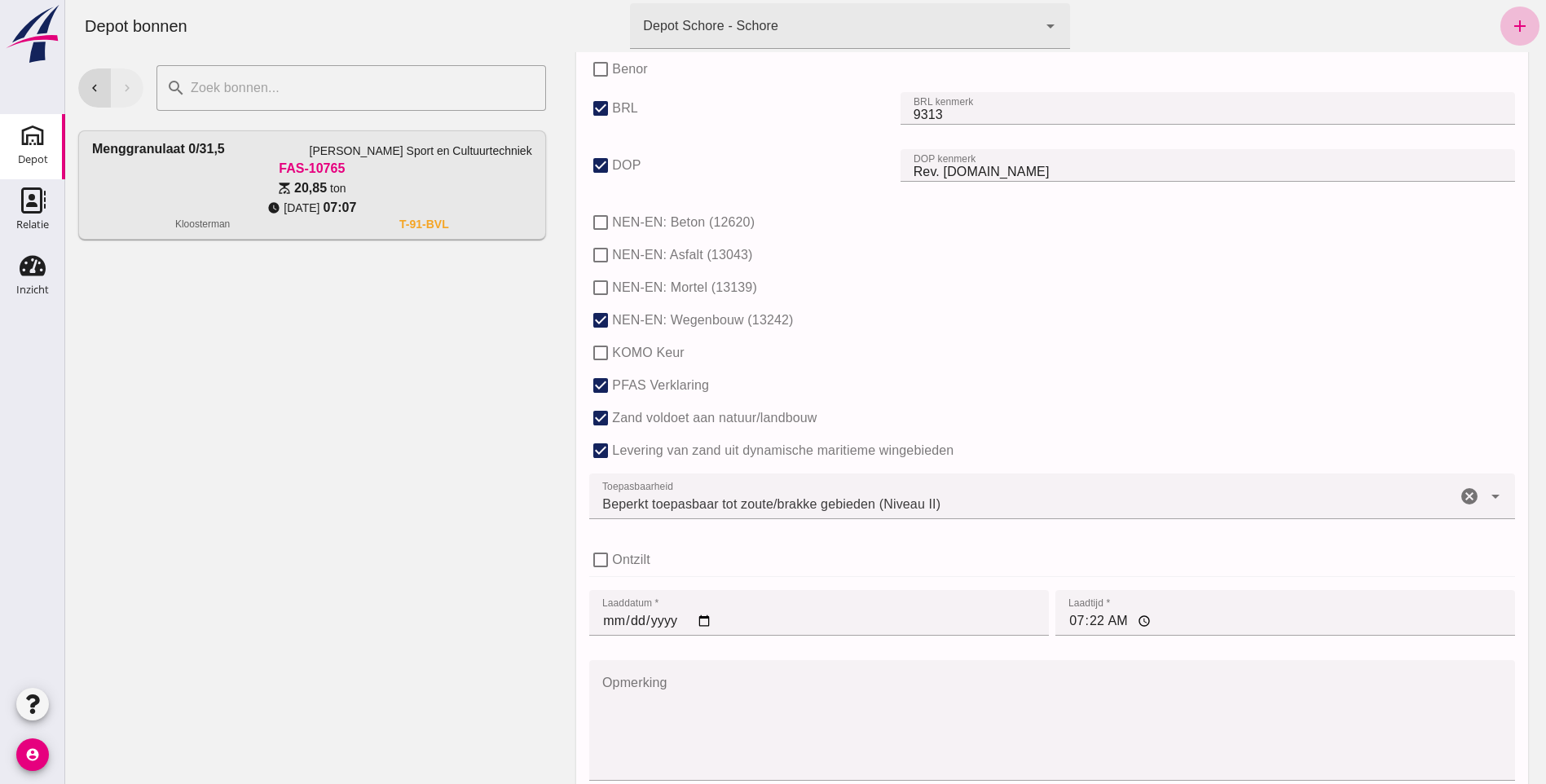
click at [1109, 621] on input "07:22" at bounding box center [1285, 613] width 460 height 45
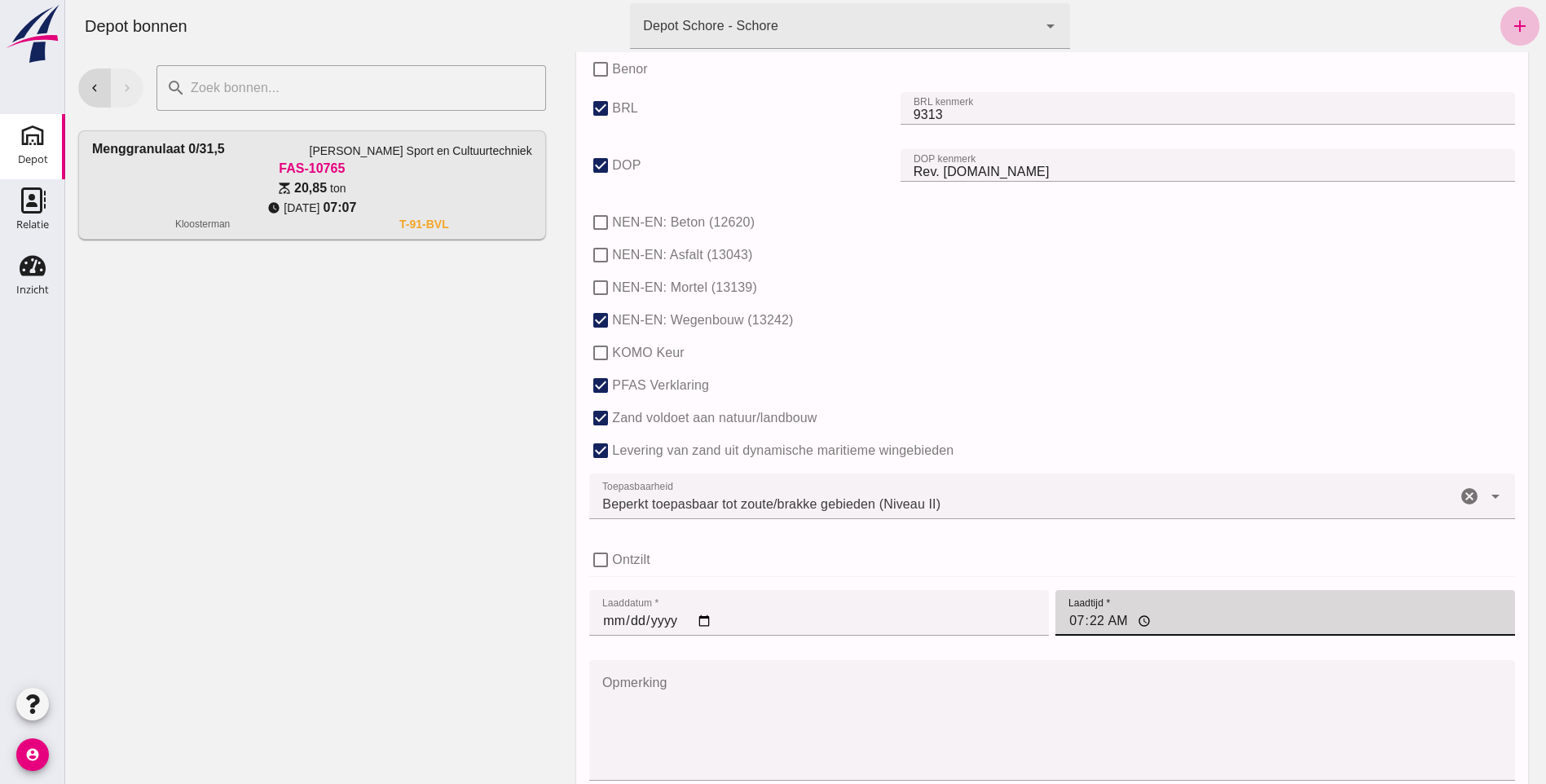
click at [1092, 623] on input "07:22" at bounding box center [1285, 613] width 460 height 45
type input "07:05"
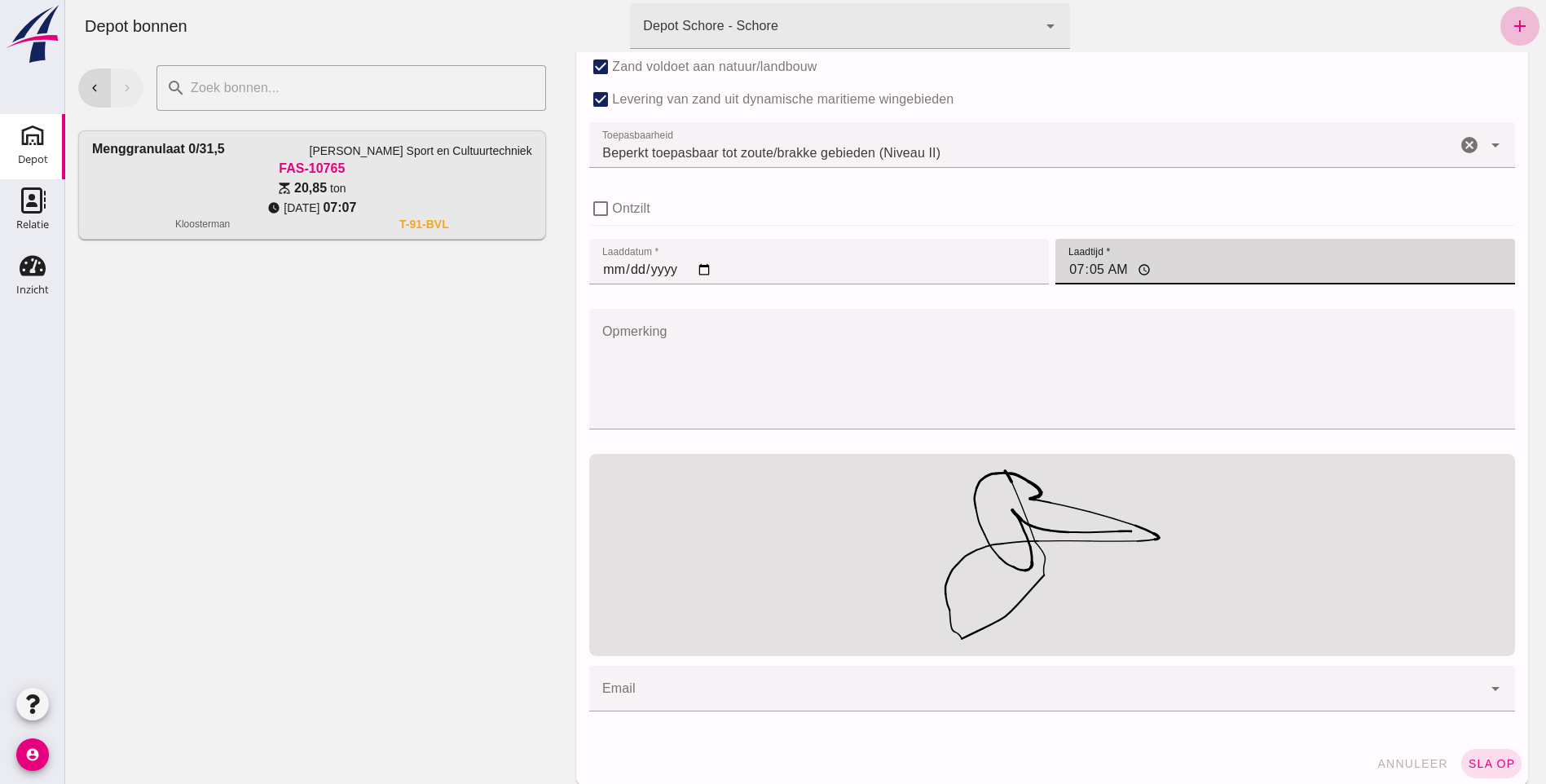
scroll to position [1163, 0]
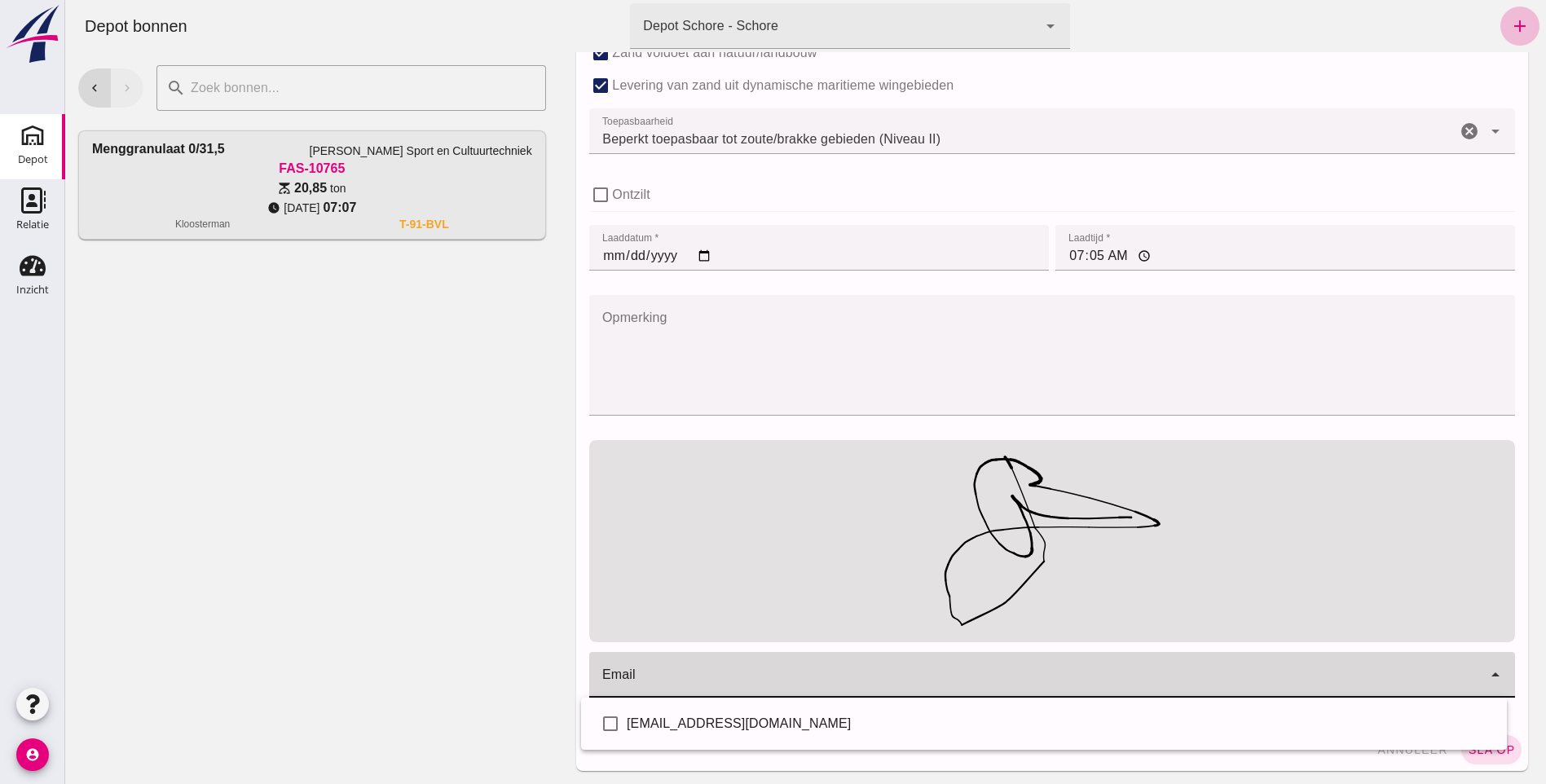
click at [1493, 673] on icon "arrow_drop_down" at bounding box center [1495, 674] width 20 height 20
click at [613, 714] on input "checkbox" at bounding box center [610, 723] width 33 height 33
checkbox input "true"
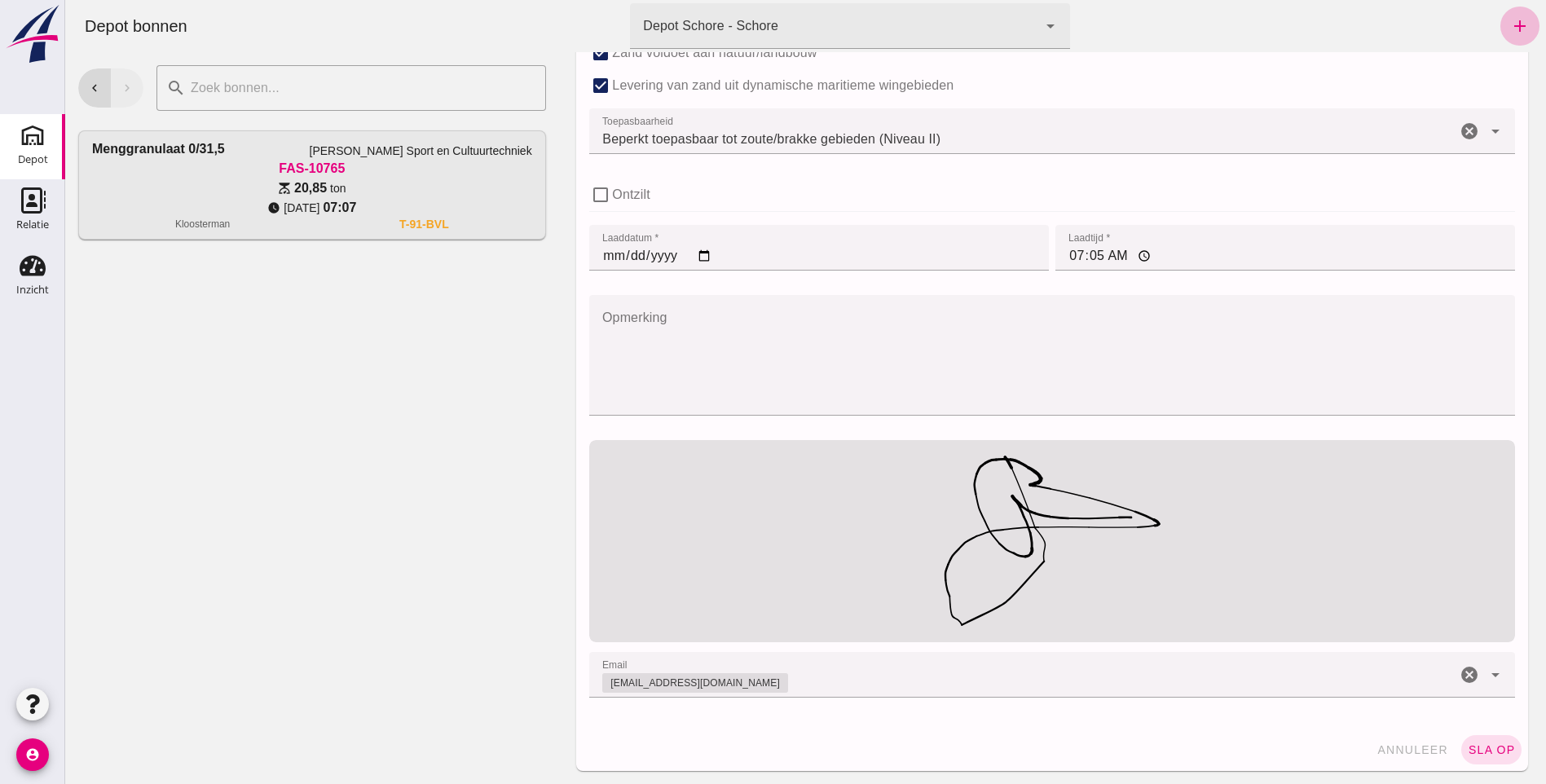
click at [1493, 750] on span "sla op" at bounding box center [1492, 750] width 48 height 13
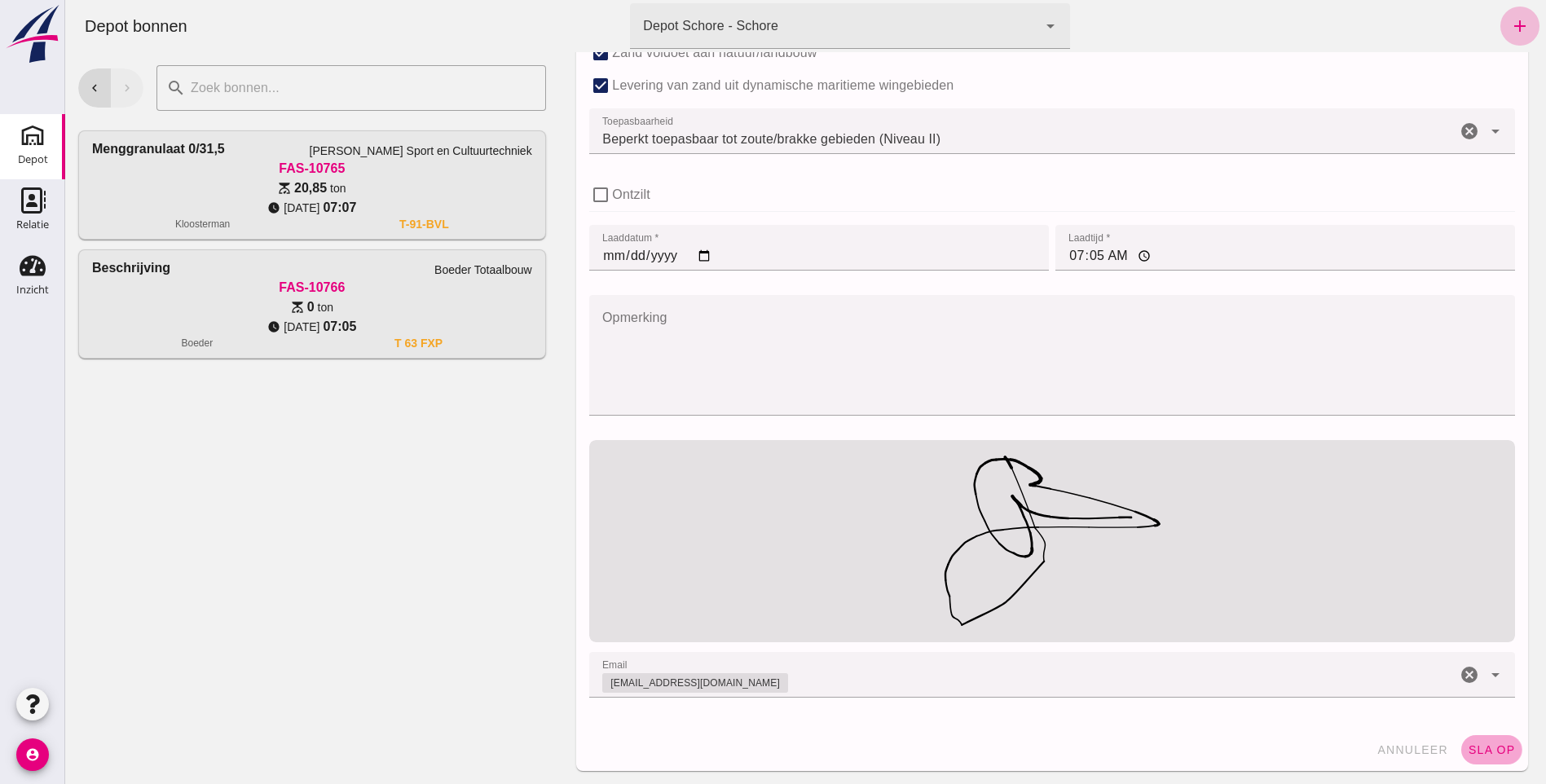
click at [1485, 753] on span "sla op" at bounding box center [1492, 750] width 48 height 13
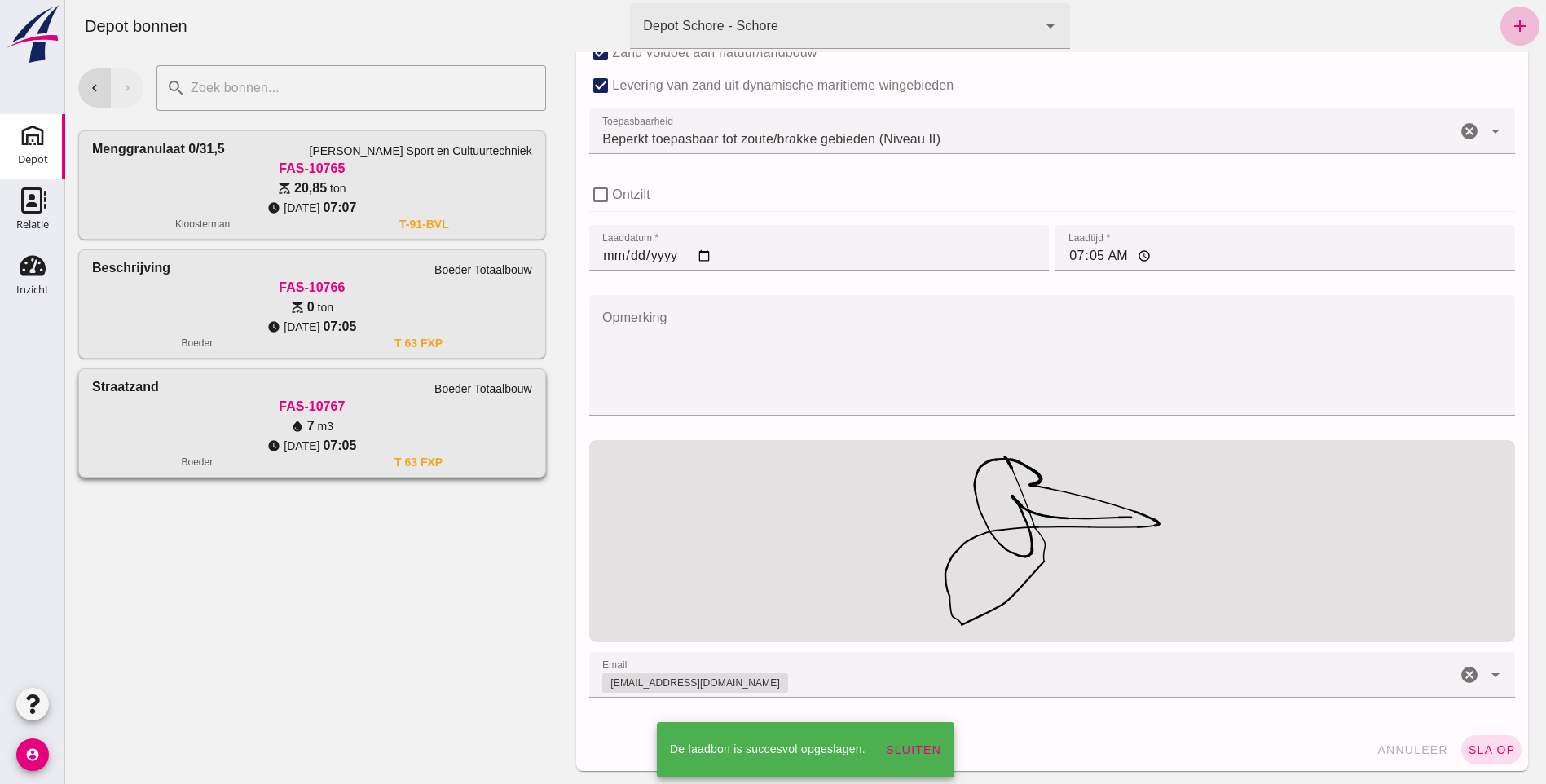
click at [474, 413] on div "FAS-10767" at bounding box center [312, 407] width 440 height 20
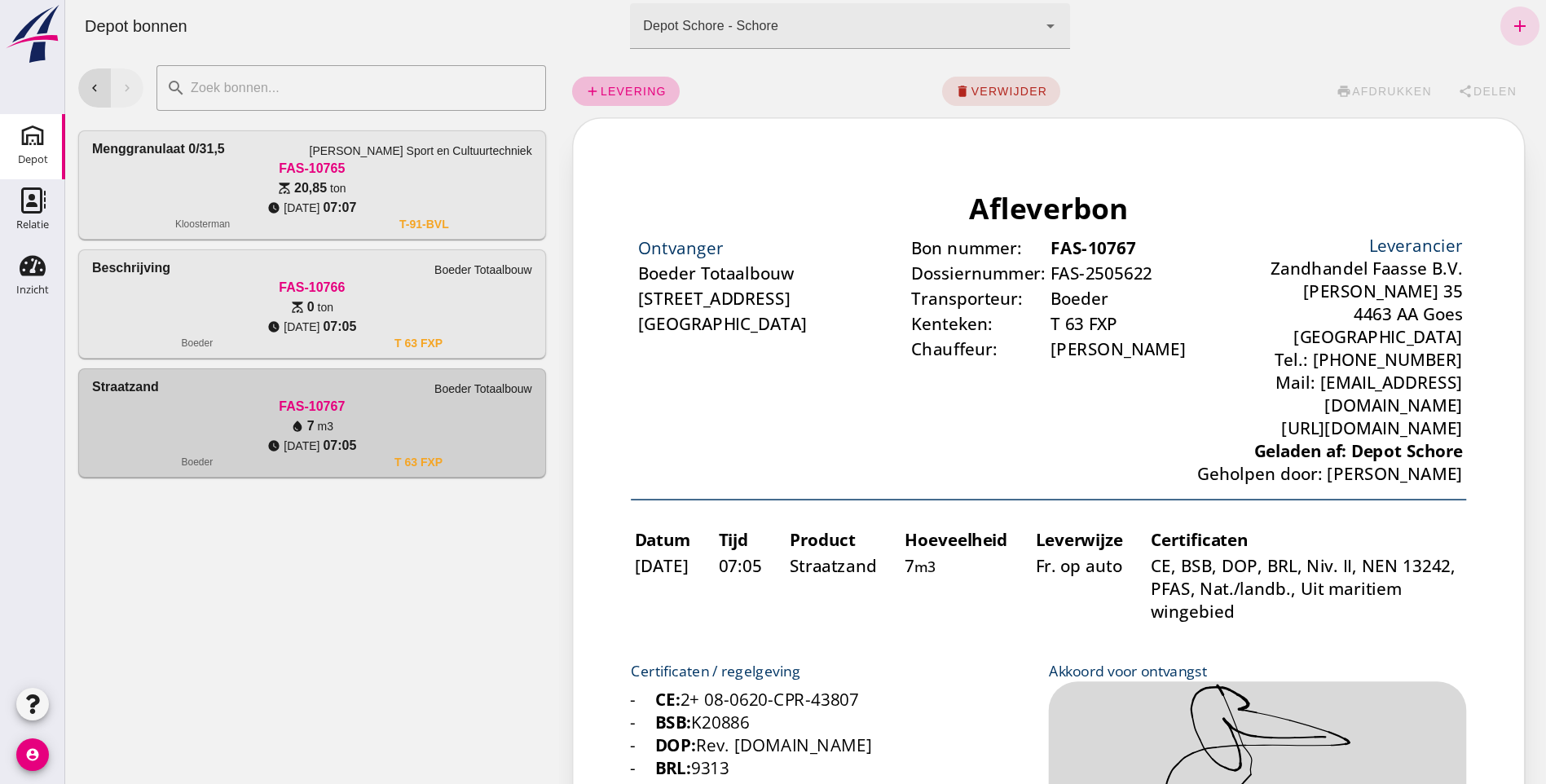
scroll to position [0, 0]
click at [1024, 92] on span "verwijder" at bounding box center [1008, 91] width 77 height 13
click at [1036, 88] on span "bevestig" at bounding box center [1057, 91] width 66 height 13
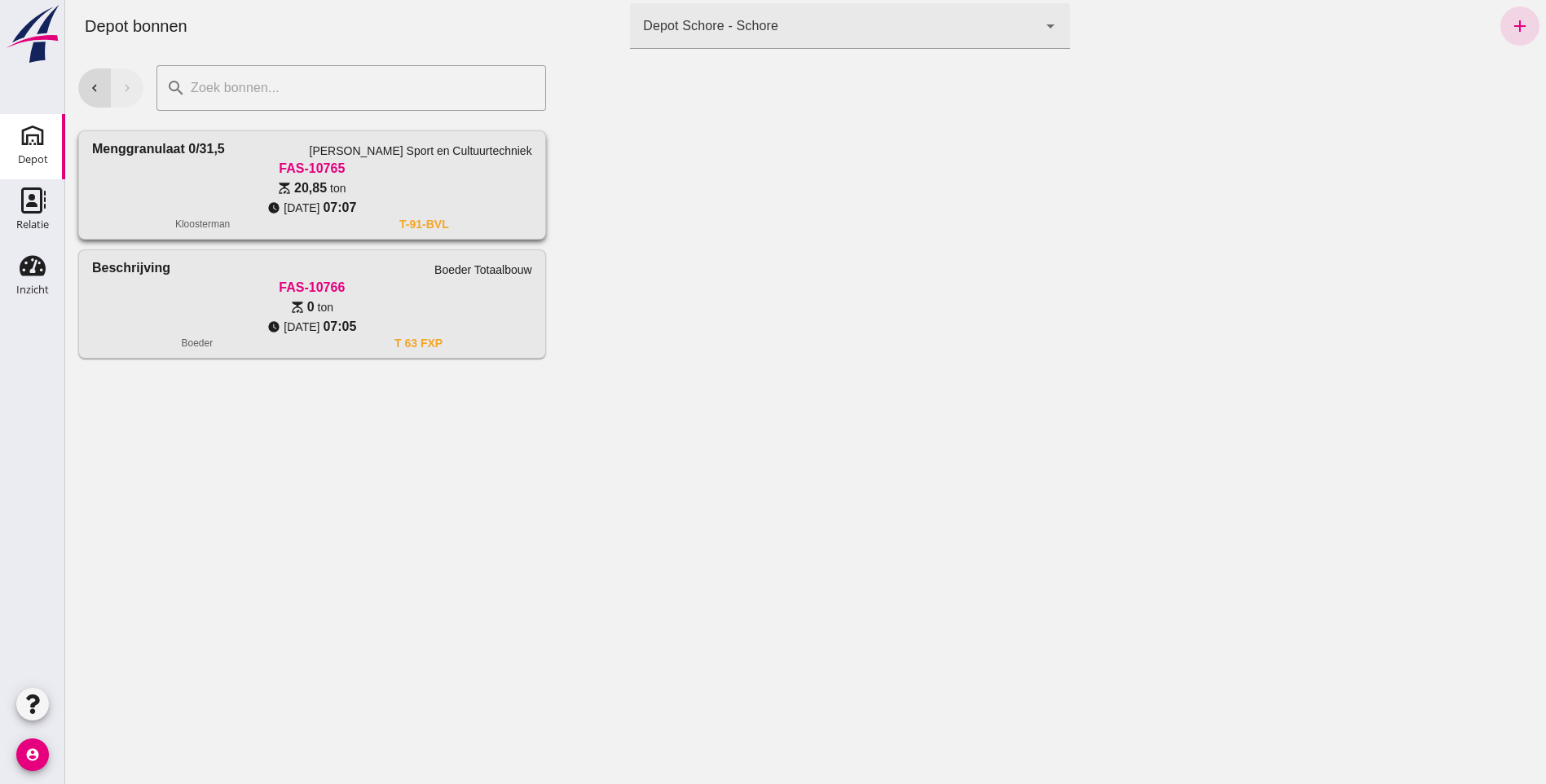
click at [421, 188] on div "scale 20,85 ton" at bounding box center [312, 189] width 440 height 20
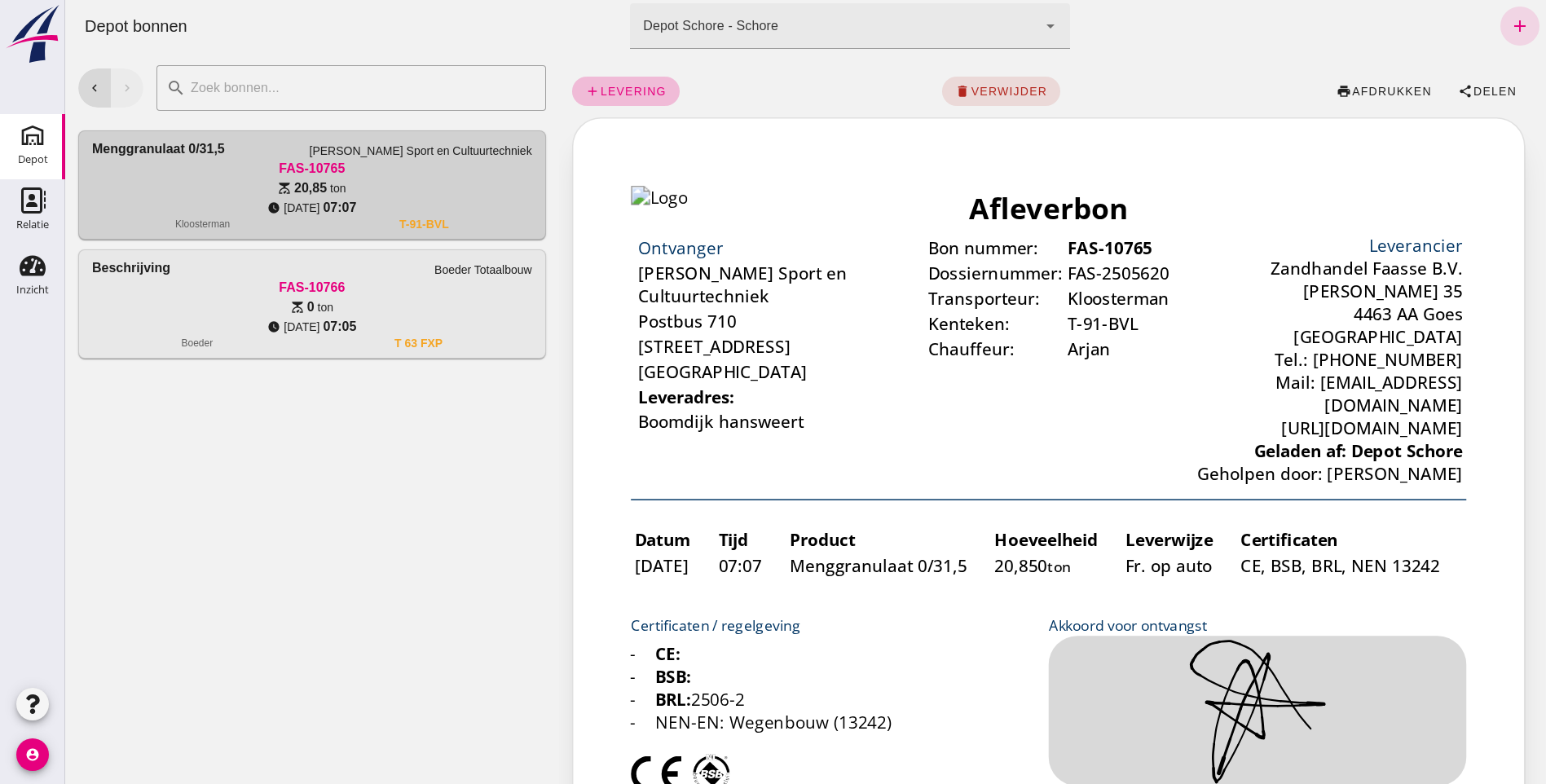
drag, startPoint x: 283, startPoint y: 511, endPoint x: 288, endPoint y: 502, distance: 10.3
click at [286, 510] on div "chevron_left chevron_right search cancel Menggranulaat 0/31,5 Van Kessel Sport …" at bounding box center [312, 418] width 494 height 731
